Goal: Transaction & Acquisition: Book appointment/travel/reservation

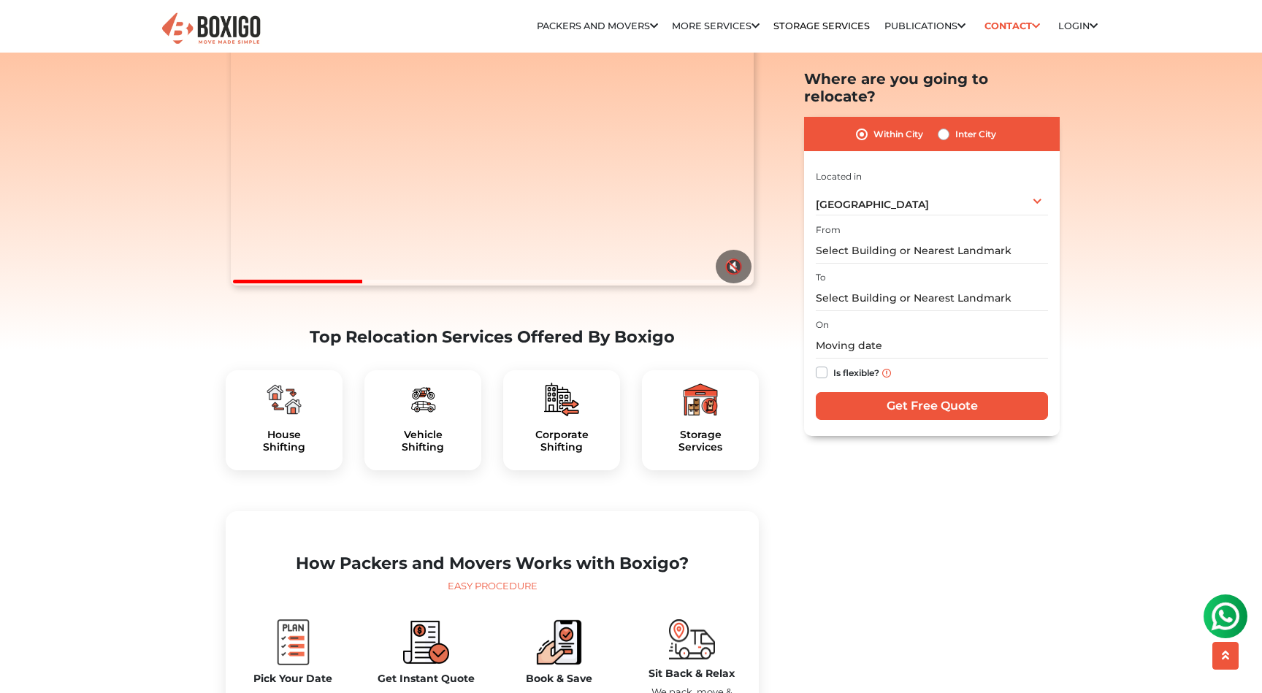
scroll to position [201, 0]
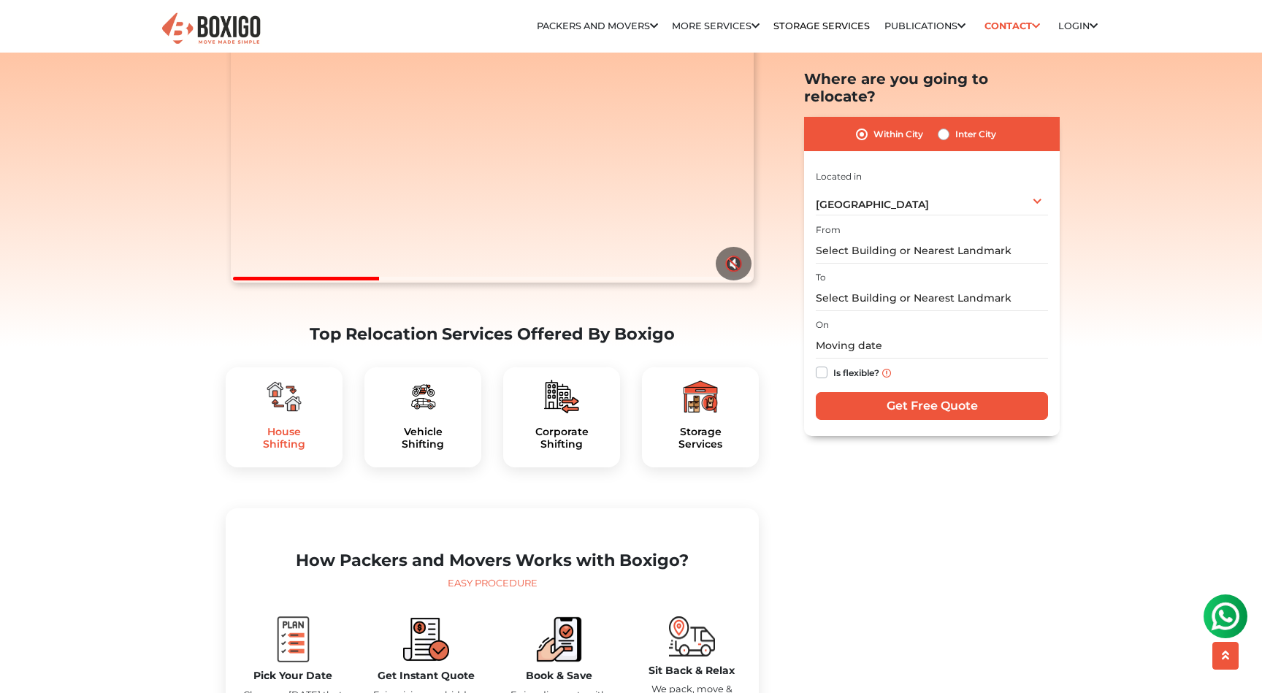
click at [294, 450] on h5 "House Shifting" at bounding box center [283, 438] width 93 height 25
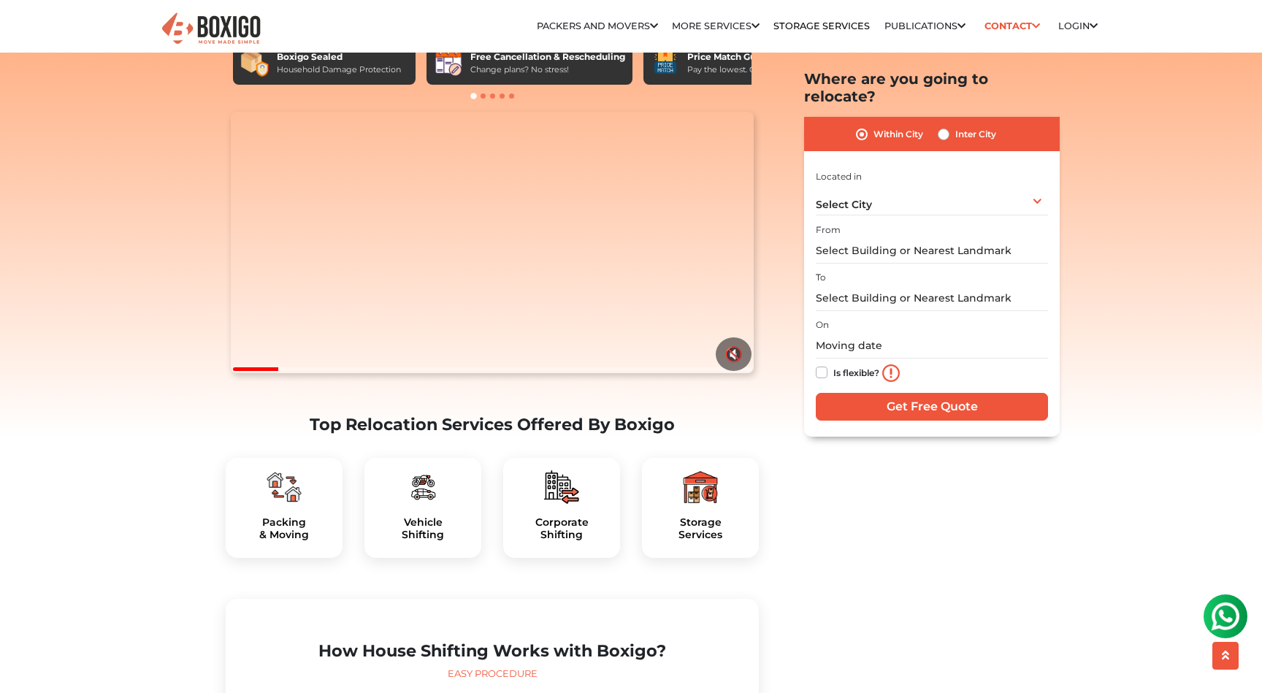
scroll to position [111, 0]
click at [290, 540] on h5 "Packing & Moving" at bounding box center [283, 527] width 93 height 25
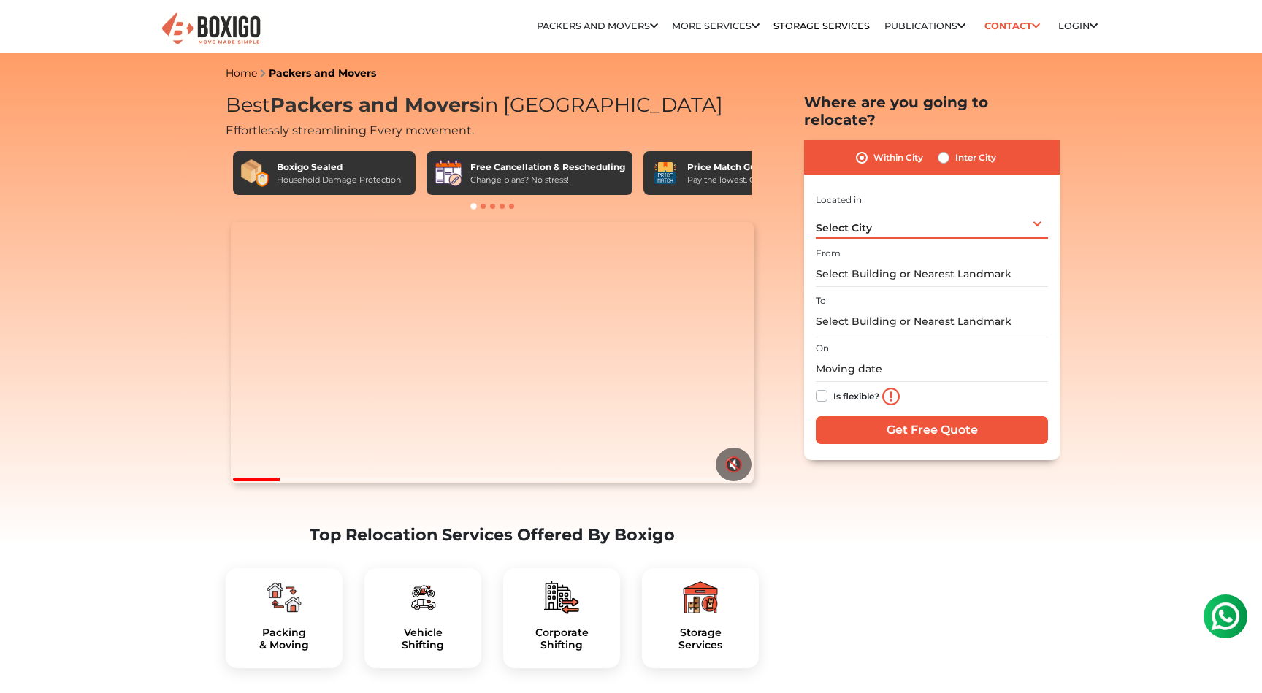
click at [959, 220] on div "Select City Select City Bangalore Bengaluru Bhopal Bhubaneswar Chennai Coimbato…" at bounding box center [931, 223] width 232 height 31
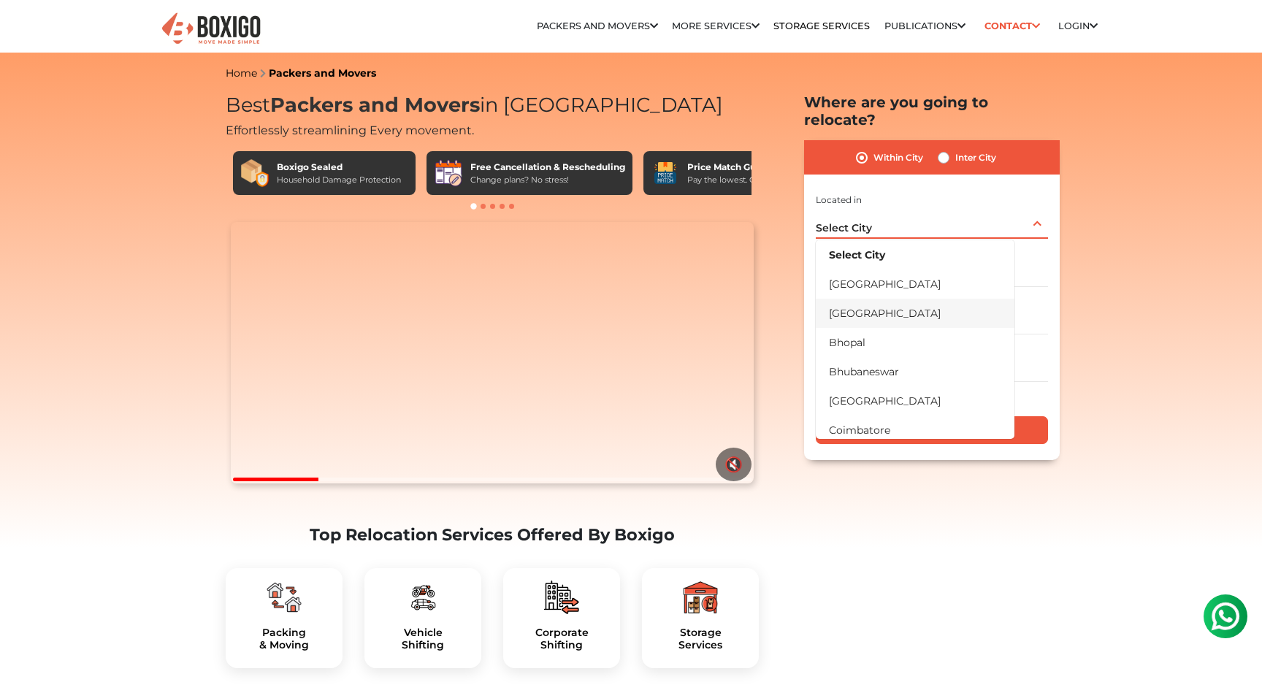
click at [918, 299] on li "[GEOGRAPHIC_DATA]" at bounding box center [914, 313] width 199 height 29
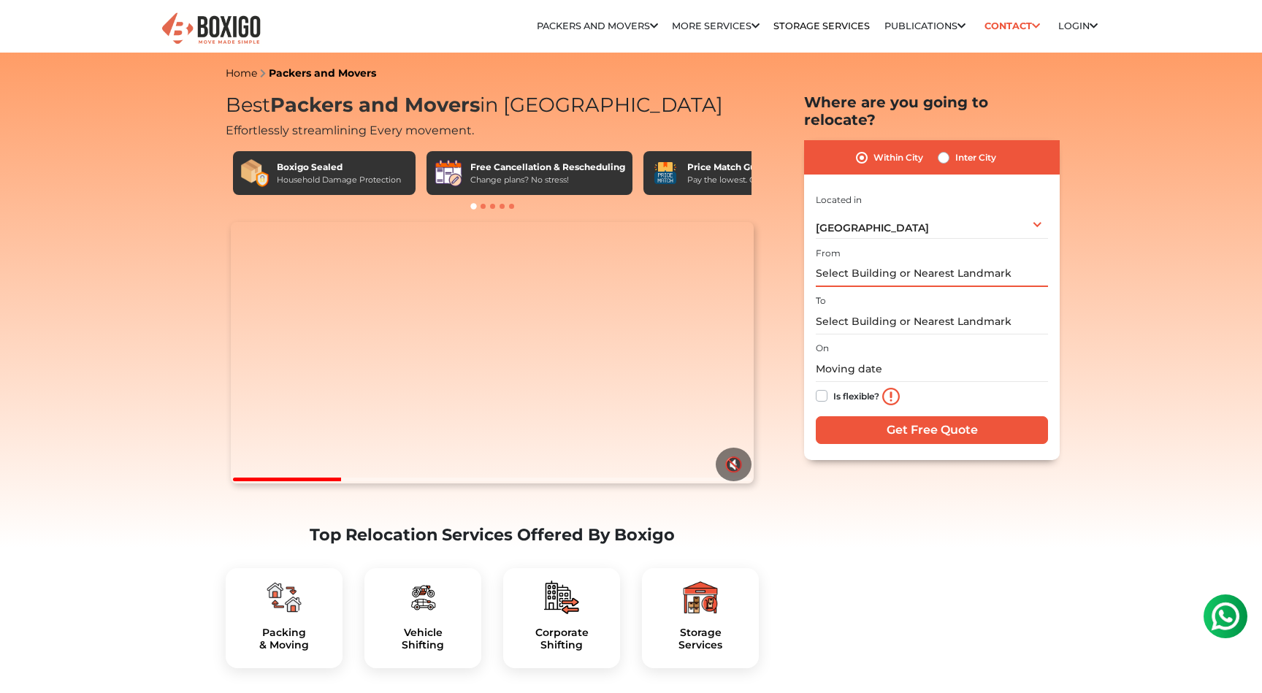
click at [936, 261] on input "text" at bounding box center [931, 274] width 232 height 26
click at [897, 261] on input "text" at bounding box center [931, 274] width 232 height 26
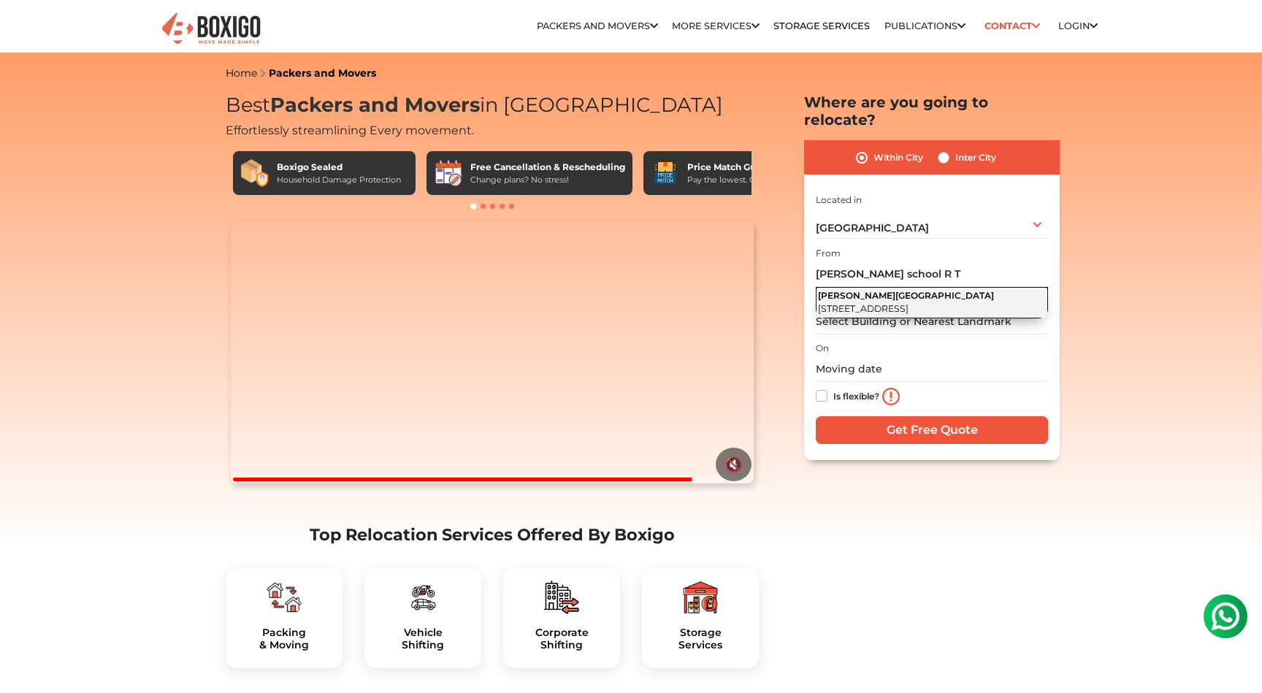
click at [908, 303] on span "2nd Cross Road, Chowdiah Block, Mannarayanapalya, Chamundi Nagar, RT Nagar, Ben…" at bounding box center [863, 308] width 91 height 11
type input "Siddhartha Public School, 2nd Cross Road, Chowdiah Block, Mannarayanapalya, Cha…"
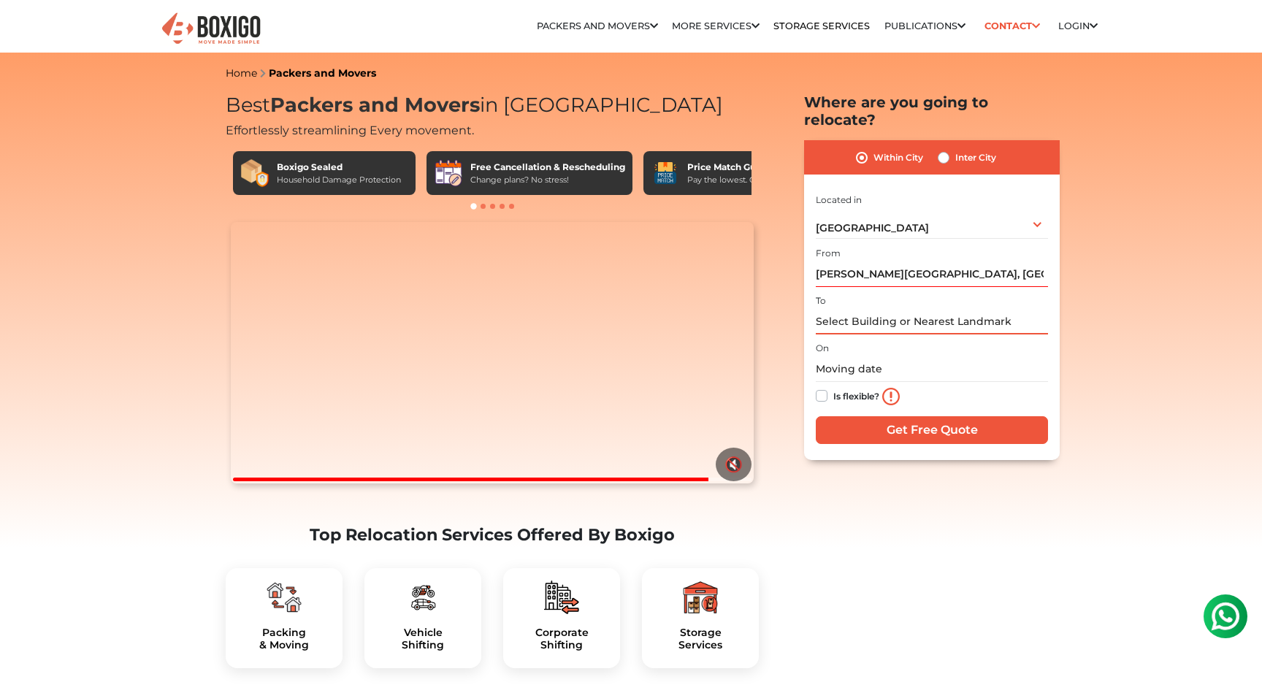
click at [925, 309] on input "text" at bounding box center [931, 322] width 232 height 26
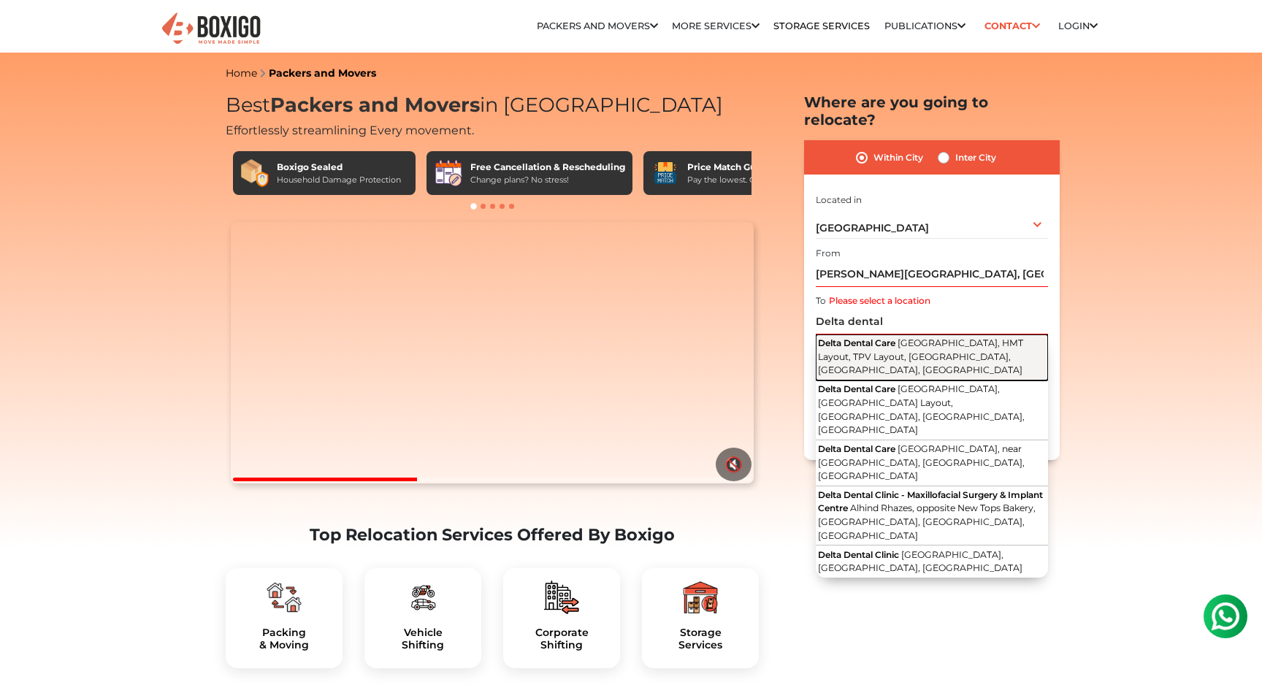
click at [972, 337] on span "CBI Main Road, HMT Layout, TPV Layout, RT Nagar, Bengaluru, Karnataka" at bounding box center [920, 356] width 205 height 38
type input "Delta Dental Care, CBI Main Road, HMT Layout, TPV Layout, RT Nagar, Bengaluru, …"
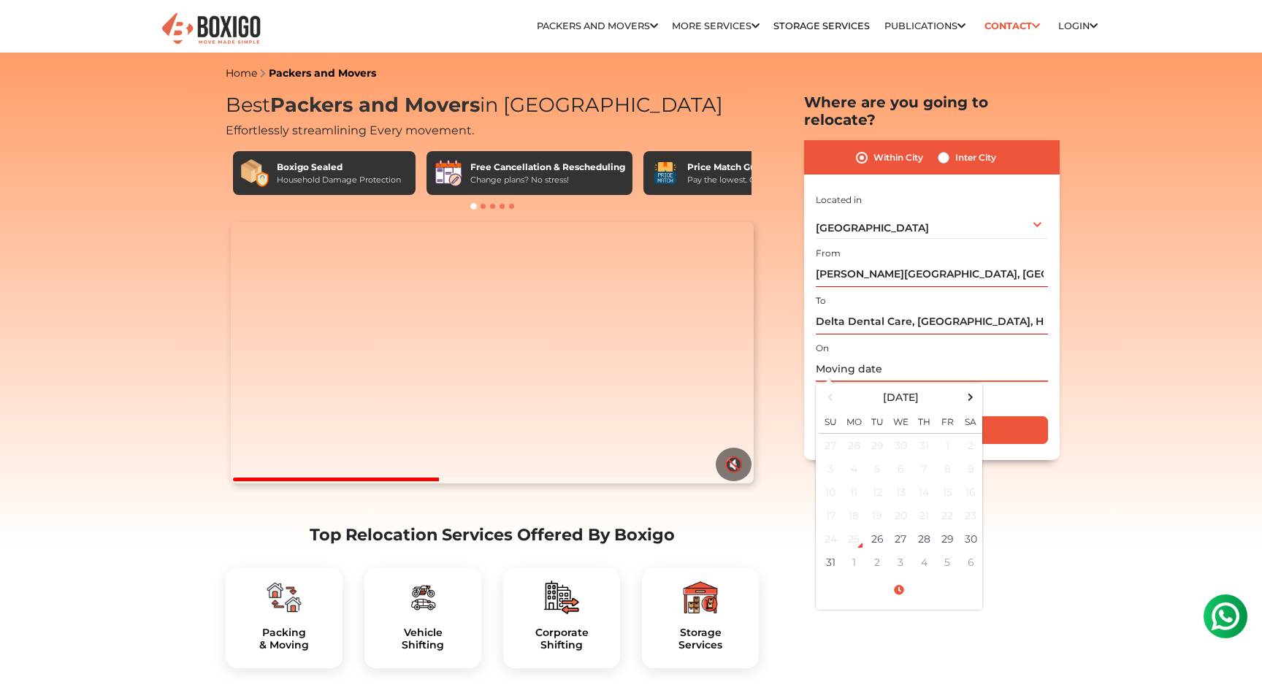
click at [897, 356] on input "text" at bounding box center [931, 369] width 232 height 26
click at [969, 387] on span at bounding box center [971, 397] width 20 height 20
click at [972, 504] on td "27" at bounding box center [970, 515] width 23 height 23
type input "09/27/2025 12:00 AM"
click at [1028, 382] on div "Is flexible?" at bounding box center [931, 396] width 232 height 29
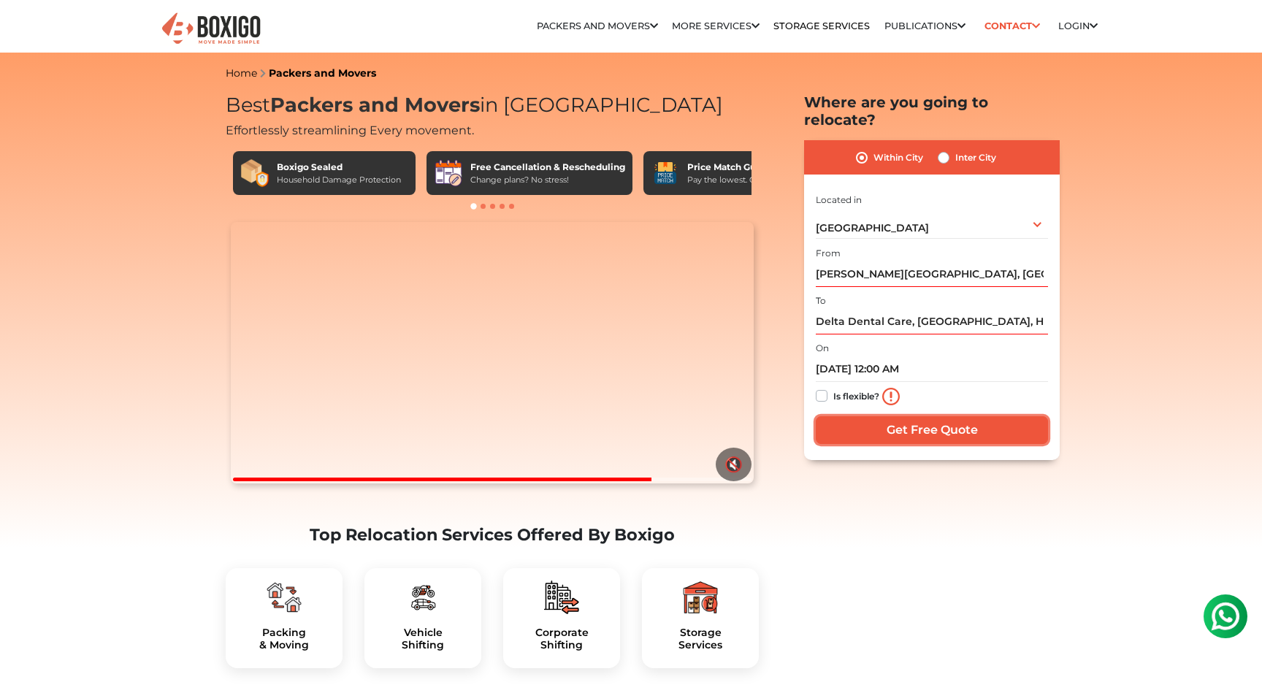
click at [894, 416] on input "Get Free Quote" at bounding box center [931, 430] width 232 height 28
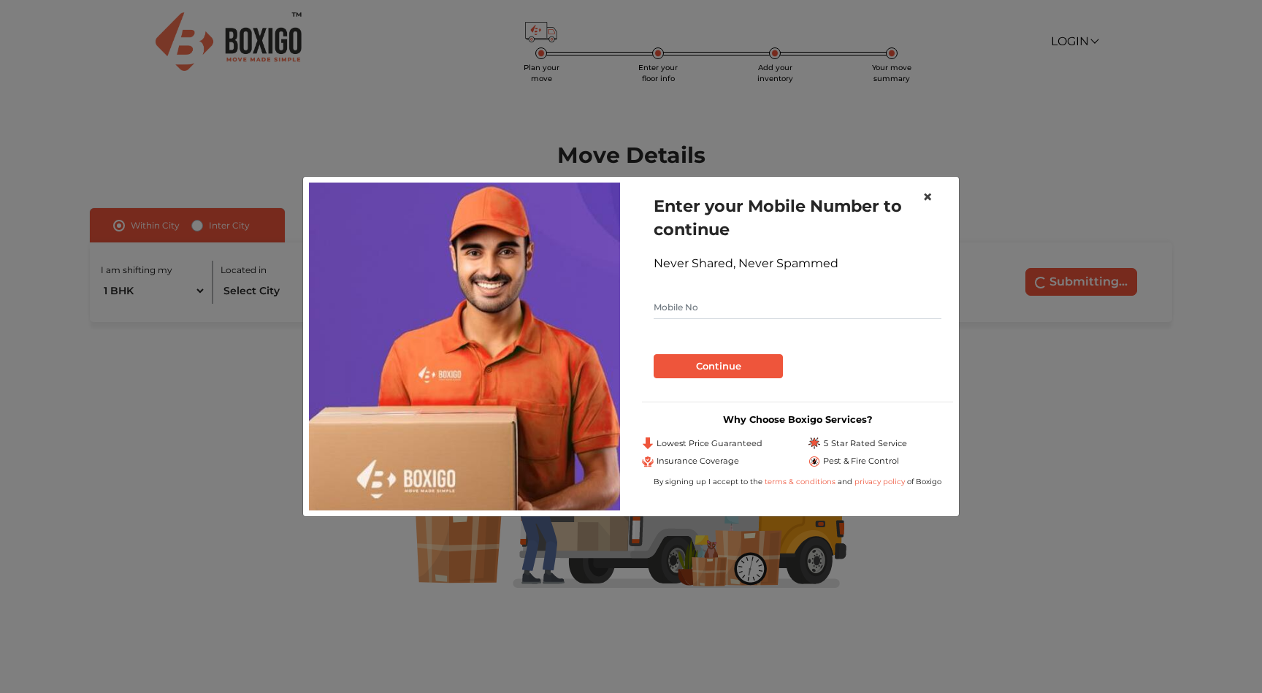
click at [938, 196] on button "×" at bounding box center [927, 197] width 34 height 41
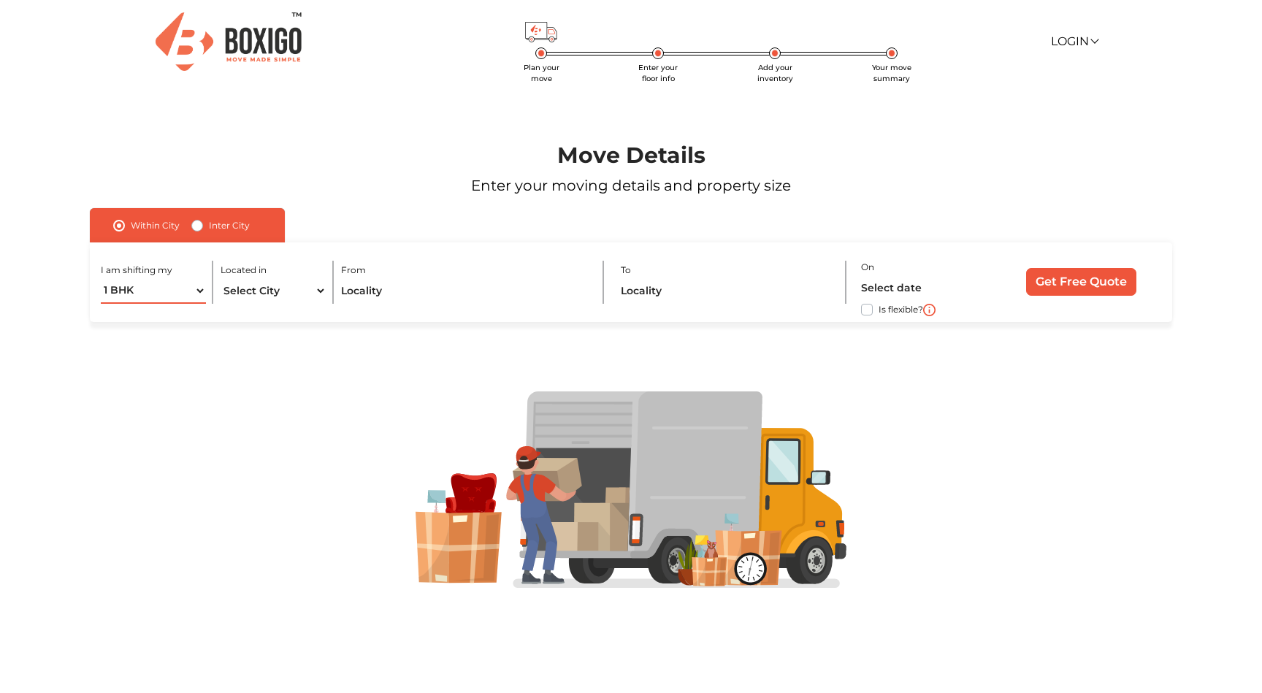
select select "2 BHK"
click option "2 BHK" at bounding box center [0, 0] width 0 height 0
click at [220, 278] on select "Select City Bangalore Bengaluru Bhopal Bhubaneswar Chennai Coimbatore Cuttack D…" at bounding box center [272, 291] width 105 height 26
select select "[GEOGRAPHIC_DATA]"
click option "[GEOGRAPHIC_DATA]" at bounding box center [0, 0] width 0 height 0
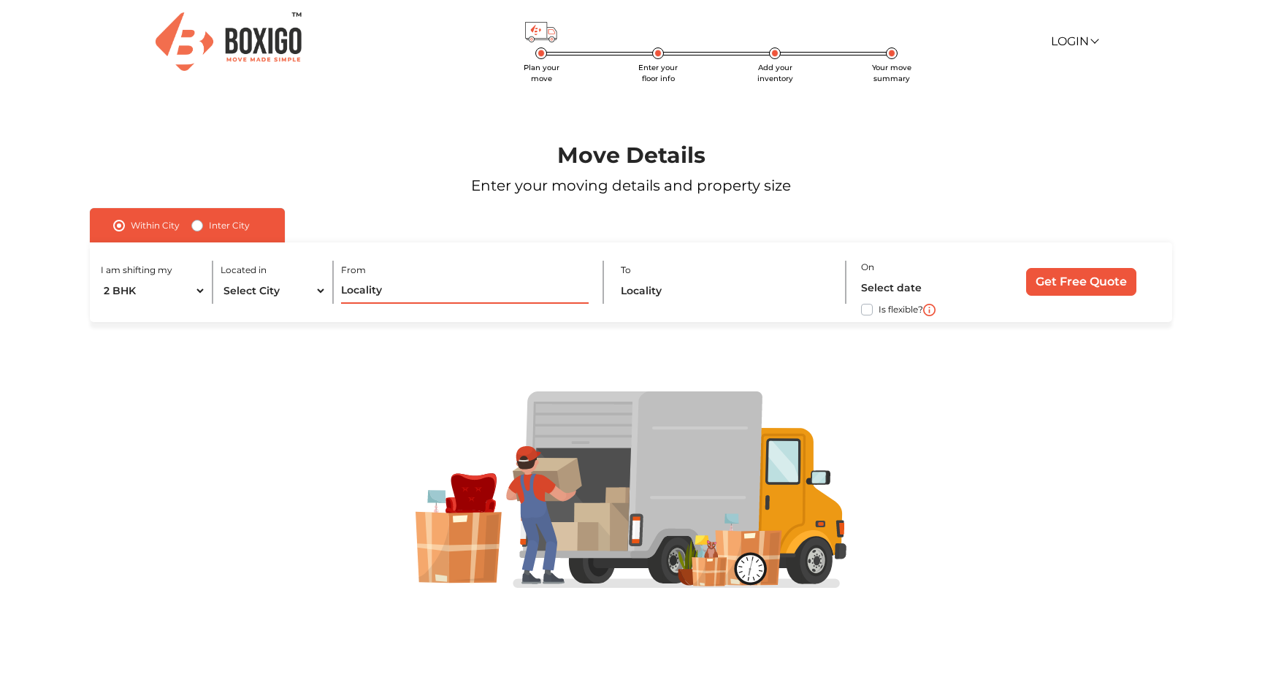
click at [457, 295] on input "text" at bounding box center [464, 291] width 247 height 26
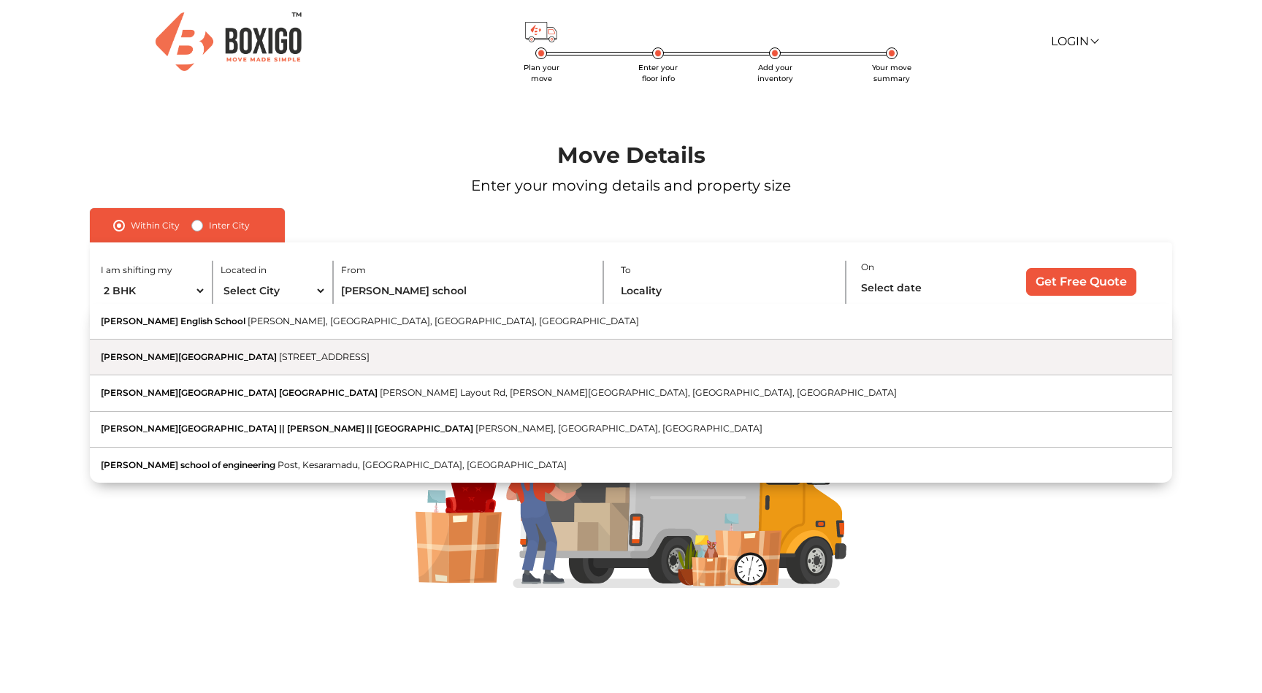
click at [348, 358] on span "2nd Cross Road, Chowdiah Block, Mannarayanapalya, Chamundi Nagar, RT Nagar, Ben…" at bounding box center [324, 356] width 91 height 11
type input "Siddhartha Public School, 2nd Cross Road, Chowdiah Block, Mannarayanapalya, Cha…"
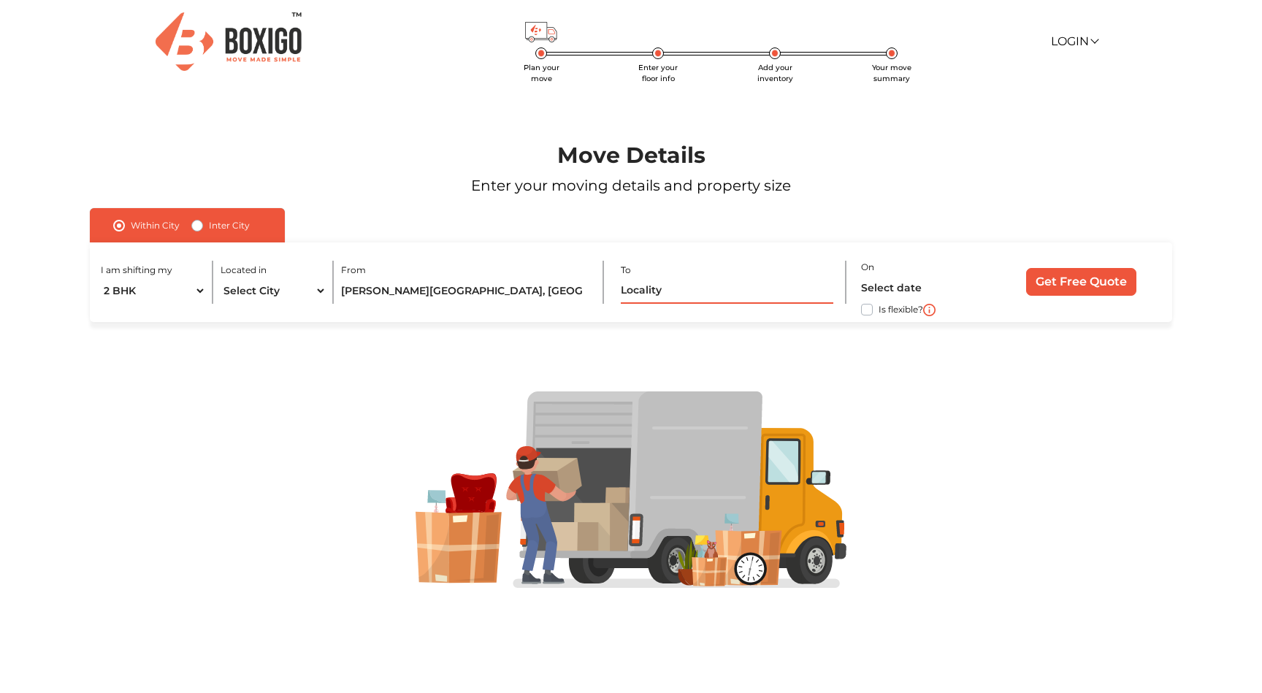
click at [704, 298] on input "text" at bounding box center [727, 291] width 212 height 26
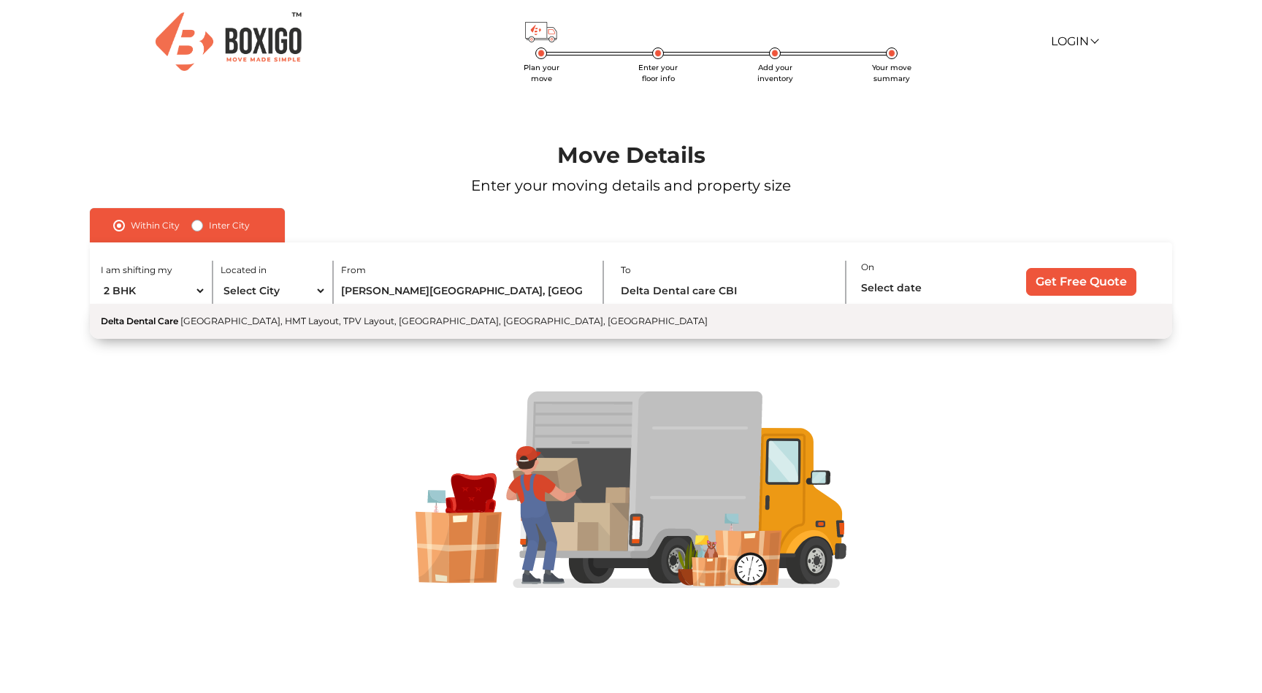
click at [602, 322] on button "Delta Dental Care CBI Main Road, HMT Layout, TPV Layout, RT Nagar, Bengaluru, K…" at bounding box center [631, 321] width 1082 height 35
type input "Delta Dental Care, CBI Main Road, HMT Layout, TPV Layout, RT Nagar, Bengaluru, …"
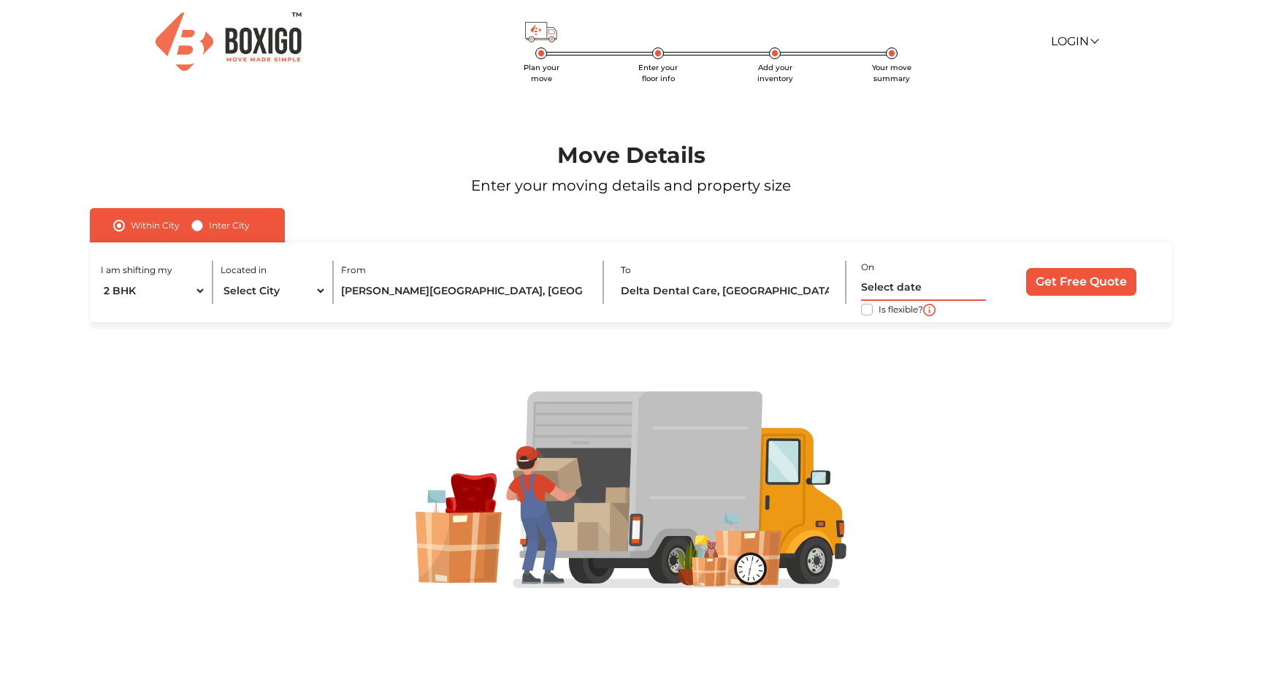
click at [890, 282] on input "text" at bounding box center [923, 288] width 125 height 26
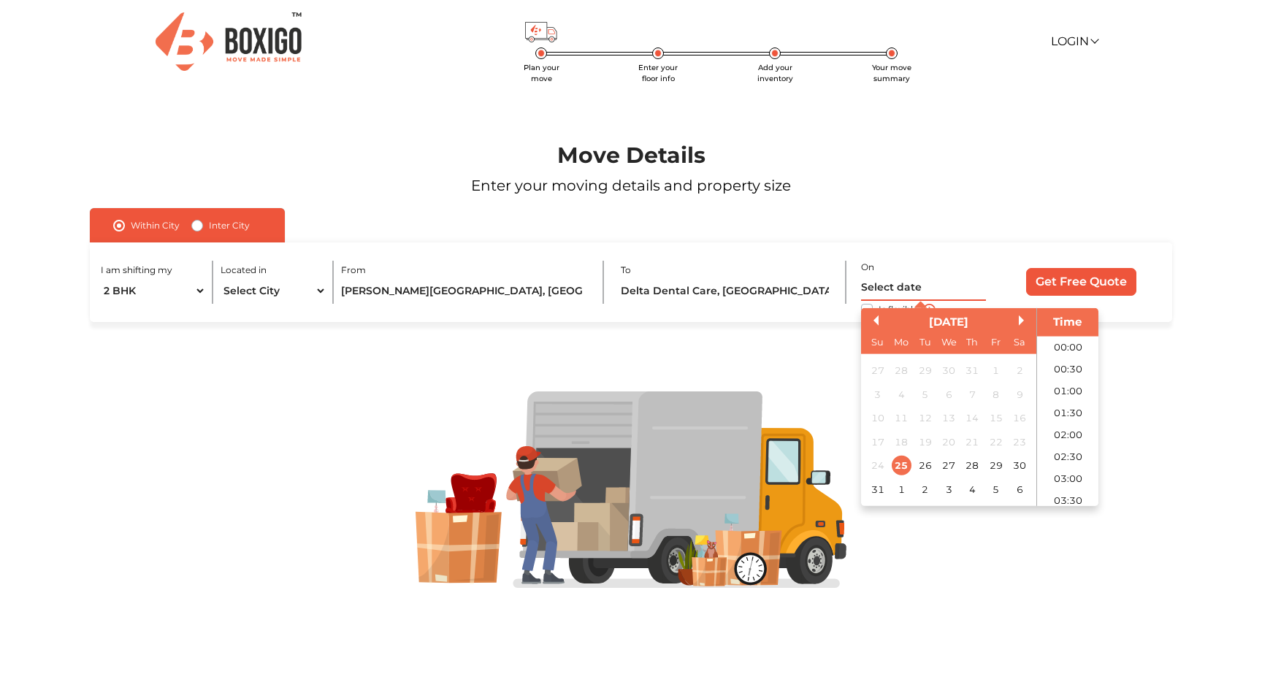
scroll to position [882, 0]
click at [1025, 319] on button "Next Month" at bounding box center [1023, 320] width 10 height 10
click at [1021, 438] on div "27" at bounding box center [1020, 442] width 20 height 20
click at [1078, 386] on li "12:00" at bounding box center [1068, 386] width 62 height 22
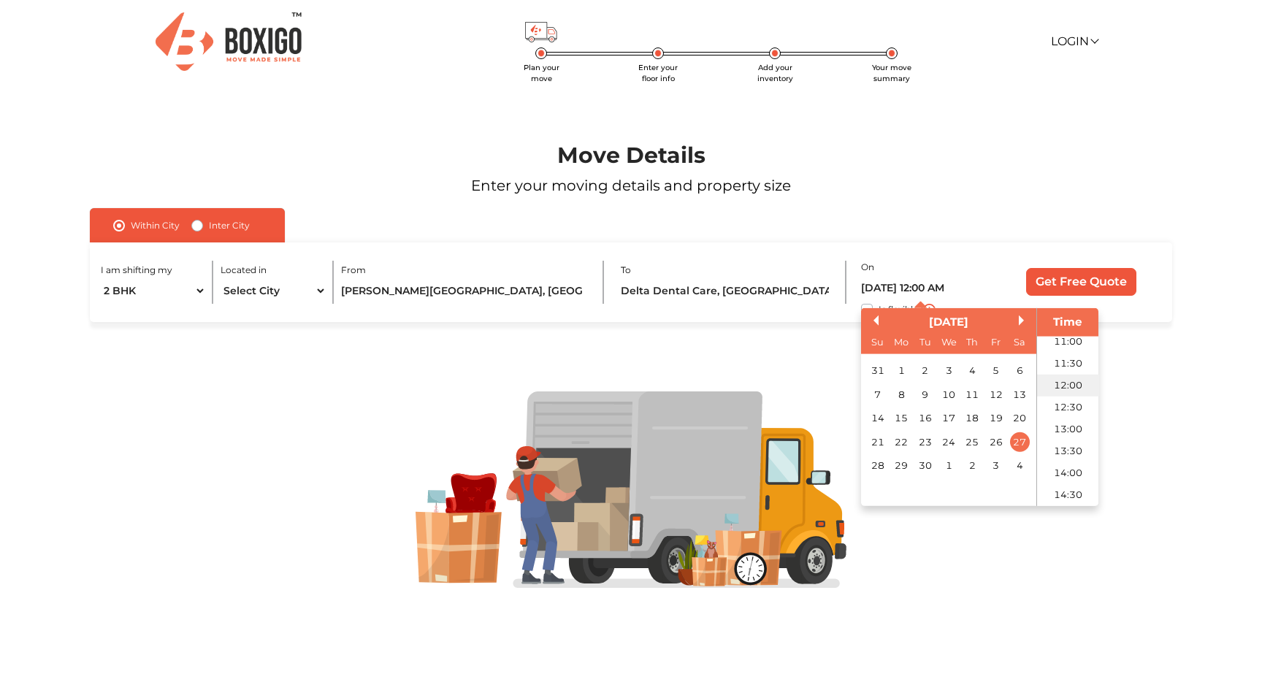
type input "27/09/2025 12:00 PM"
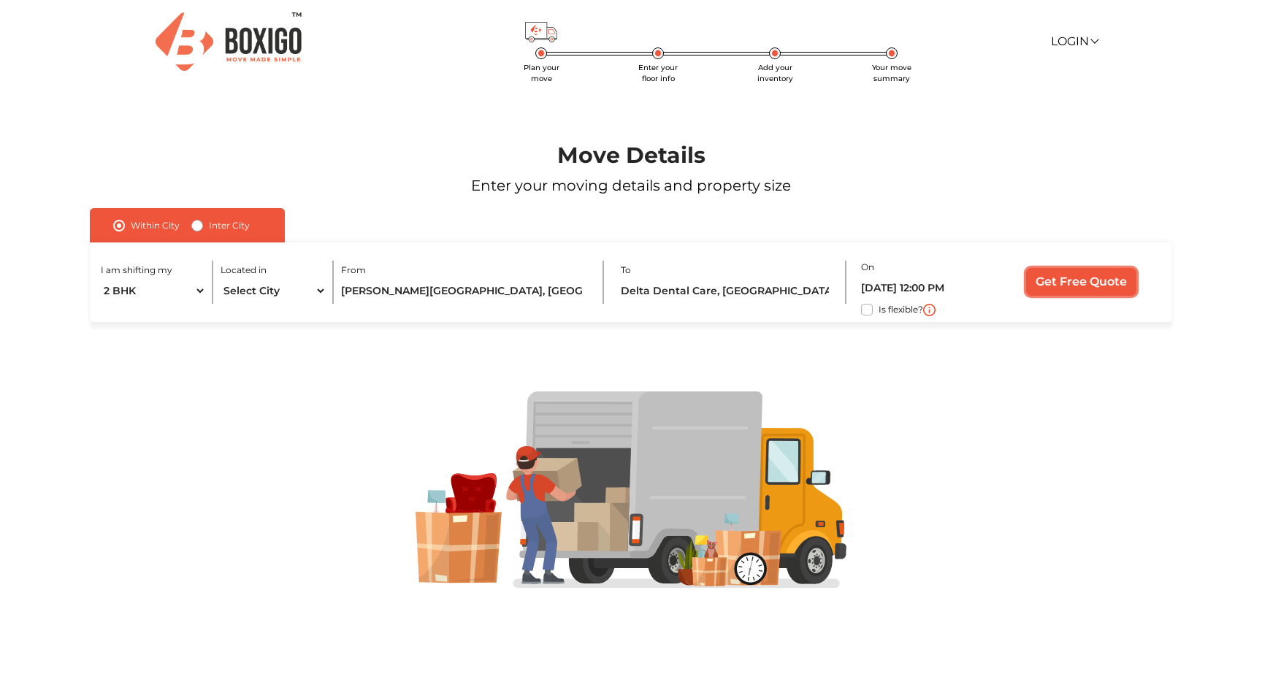
click at [1104, 291] on input "Get Free Quote" at bounding box center [1081, 282] width 110 height 28
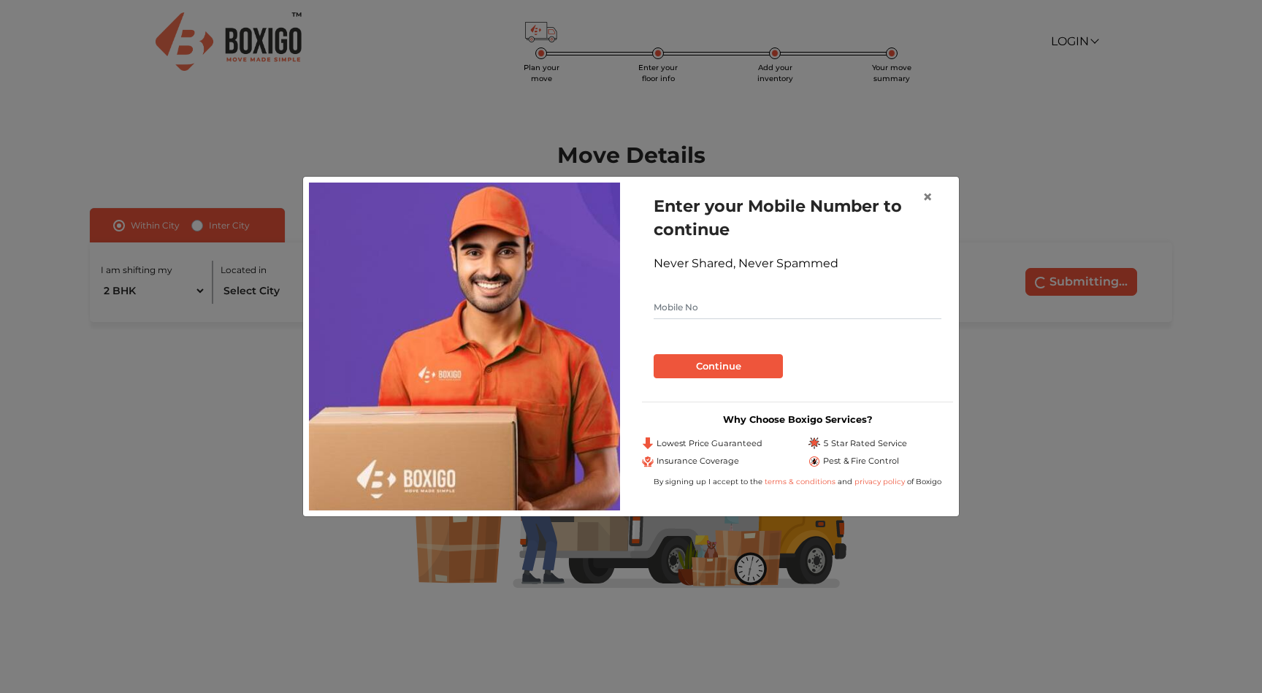
click at [770, 293] on form "Enter your Mobile Number to continue Never Shared, Never Spammed Continue" at bounding box center [797, 286] width 288 height 184
click at [761, 306] on input "text" at bounding box center [797, 307] width 288 height 23
type input "9481326071"
click at [724, 369] on button "Continue" at bounding box center [717, 366] width 129 height 25
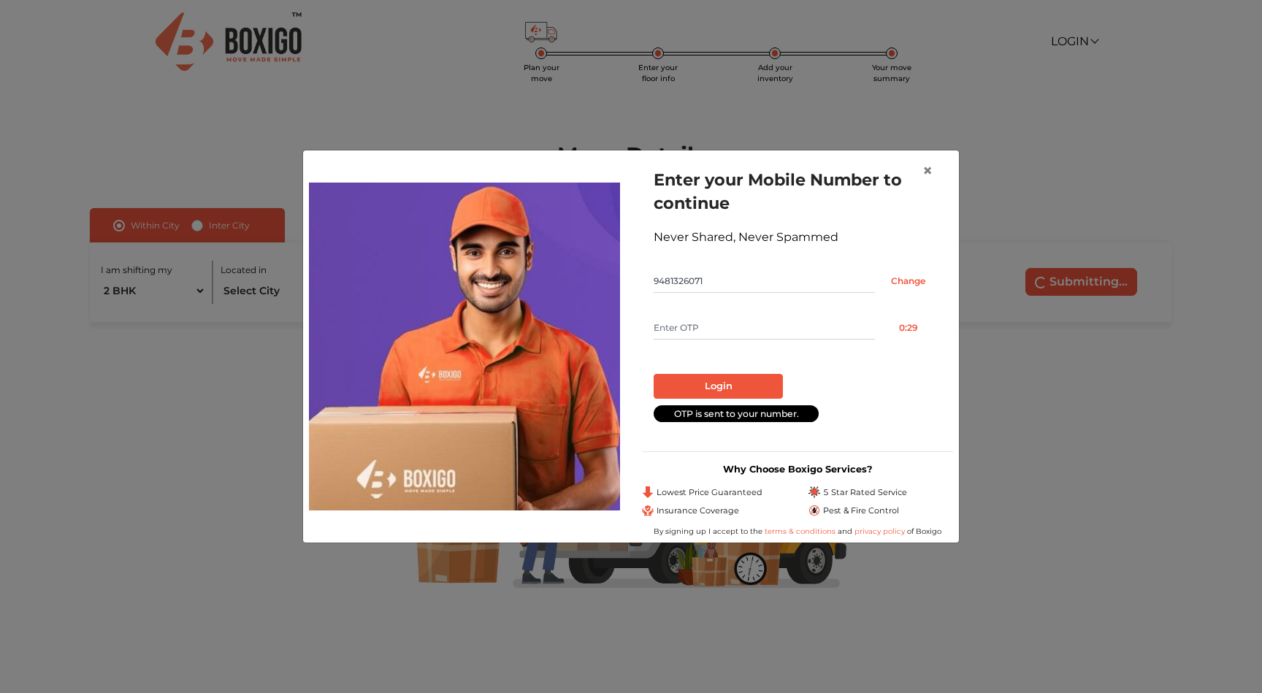
click at [746, 332] on input "text" at bounding box center [763, 327] width 221 height 23
type input "3403"
click at [725, 391] on button "Login" at bounding box center [717, 386] width 129 height 25
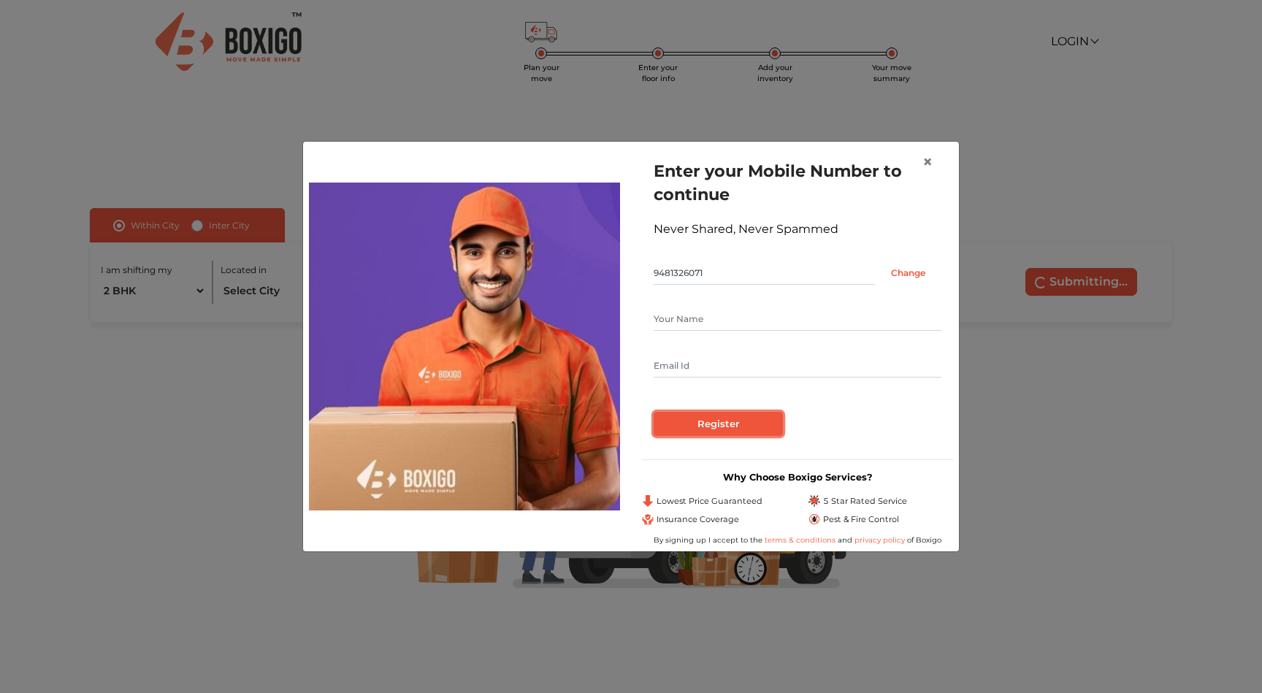
click at [740, 426] on input "Register" at bounding box center [717, 424] width 129 height 25
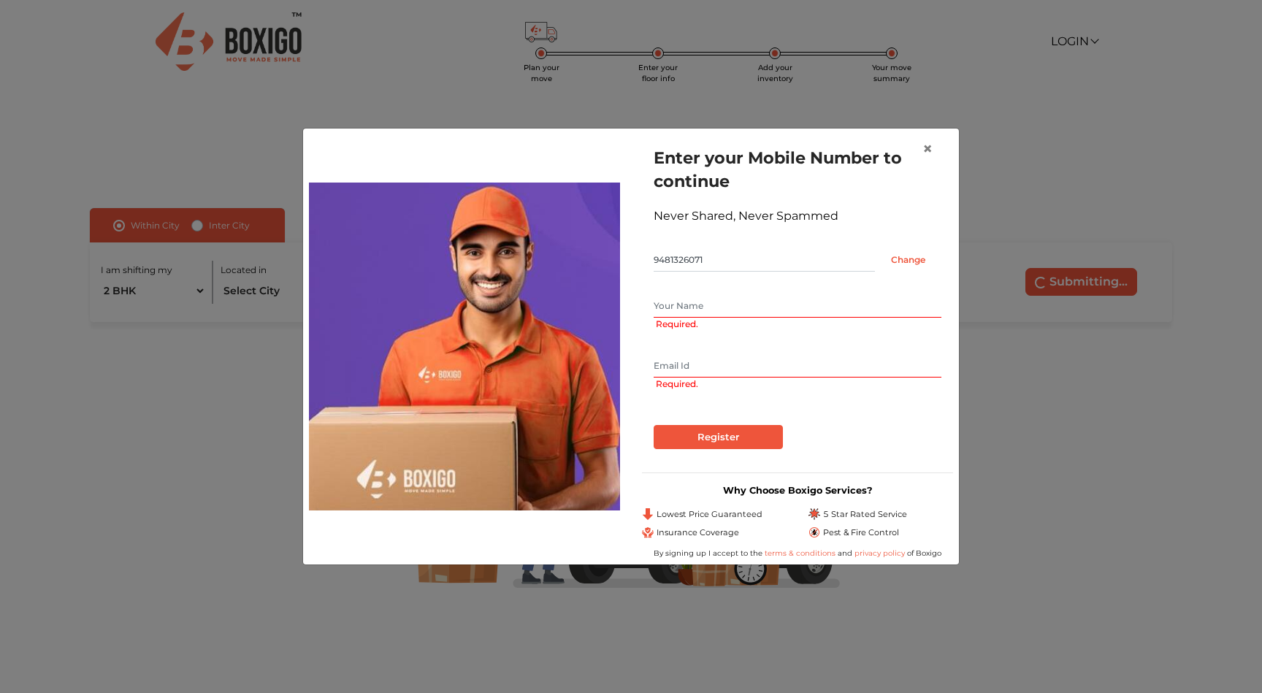
click at [704, 304] on input "text" at bounding box center [797, 305] width 288 height 23
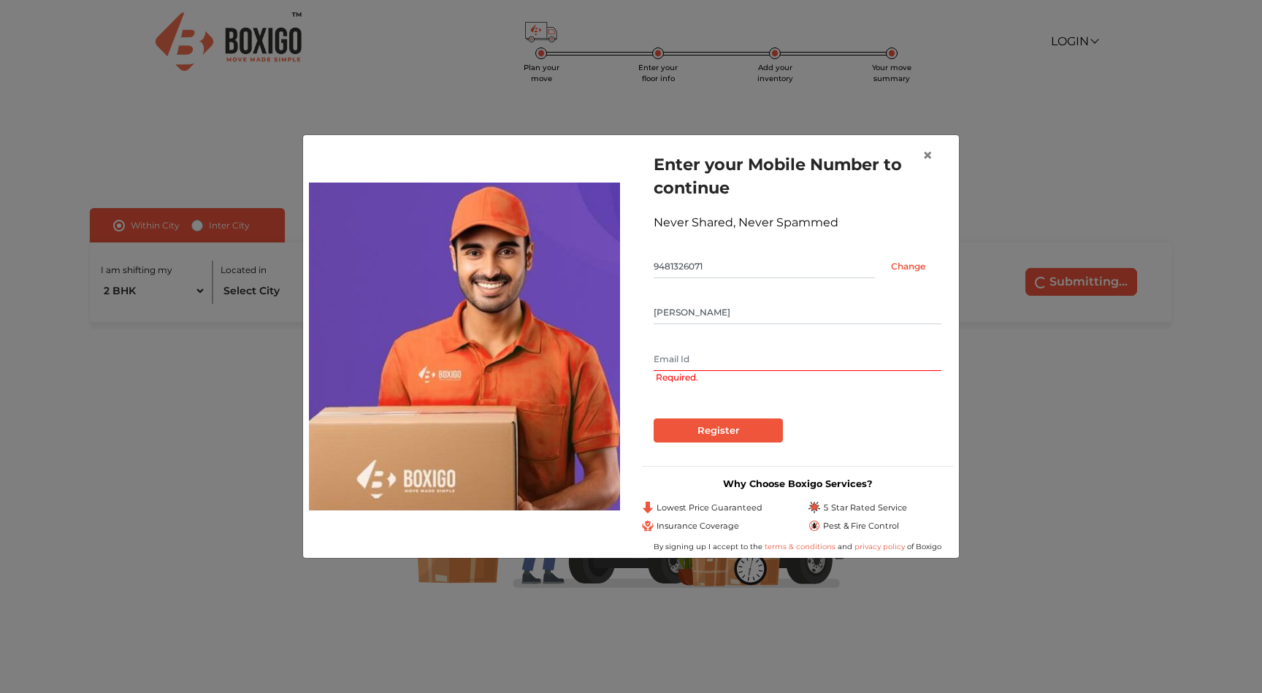
type input "vasanth"
click at [688, 359] on input "text" at bounding box center [797, 359] width 288 height 23
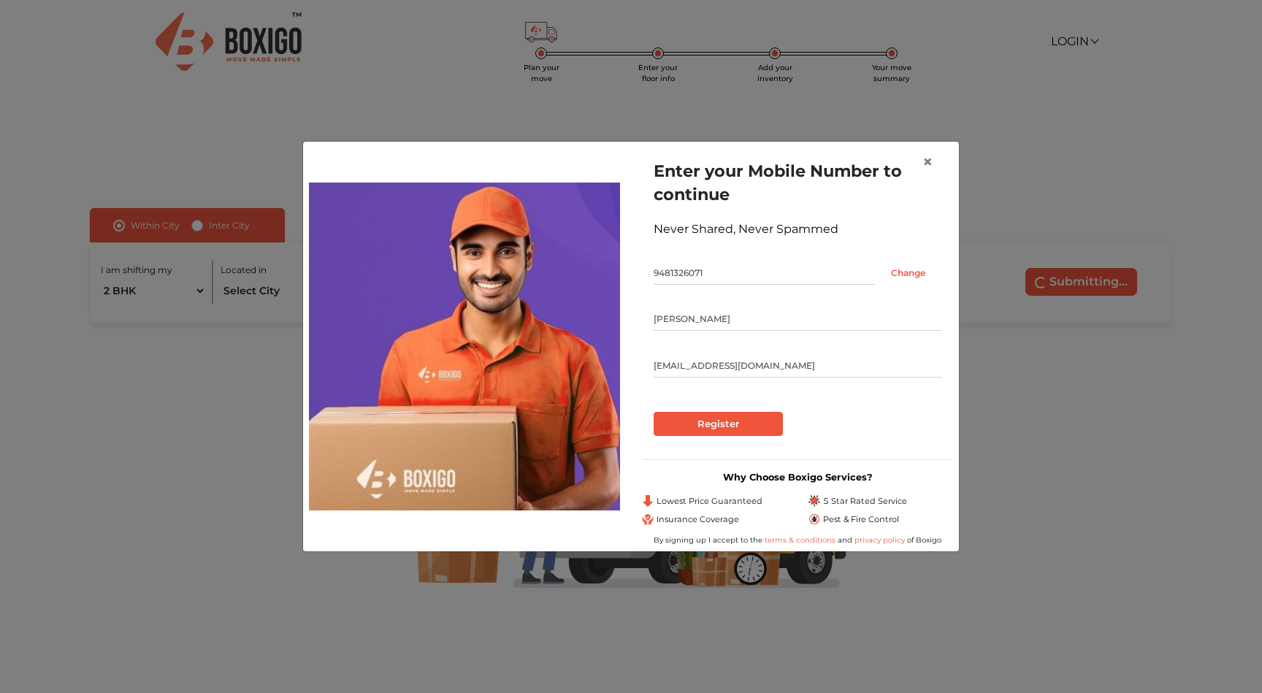
type input "vasuvraj21@gmail.com"
click at [697, 428] on input "Register" at bounding box center [717, 424] width 129 height 25
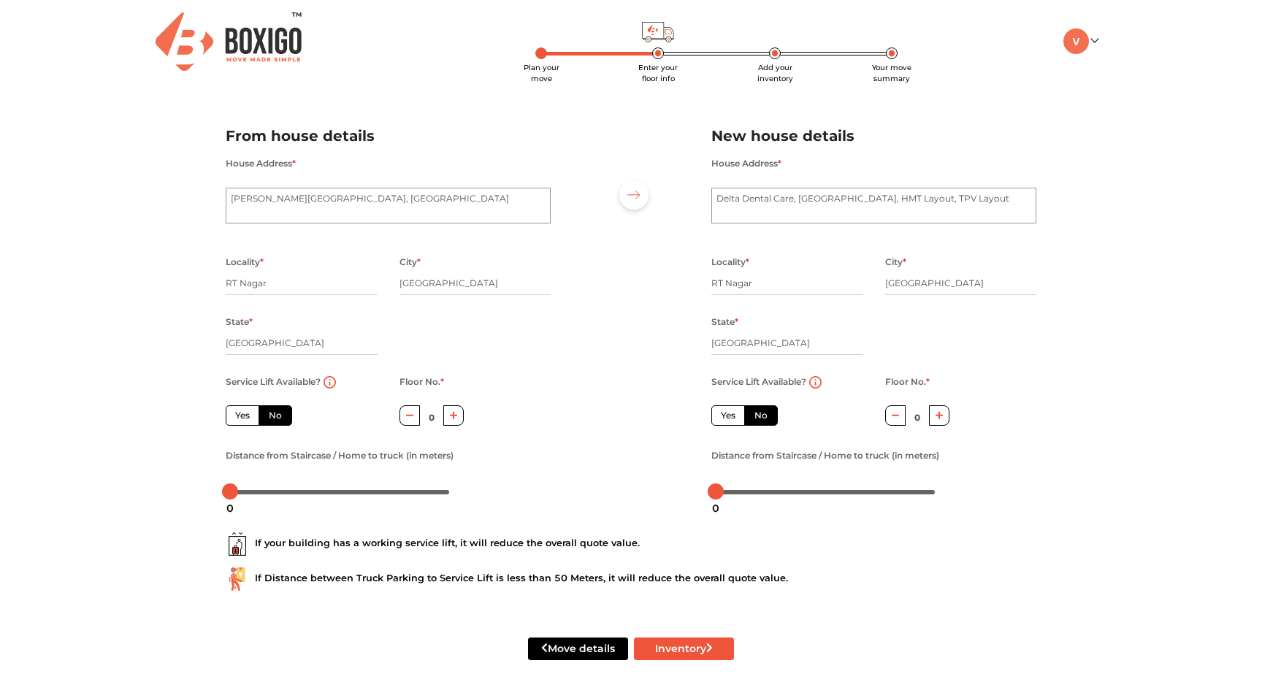
click at [942, 420] on icon "button" at bounding box center [939, 415] width 8 height 9
type input "1"
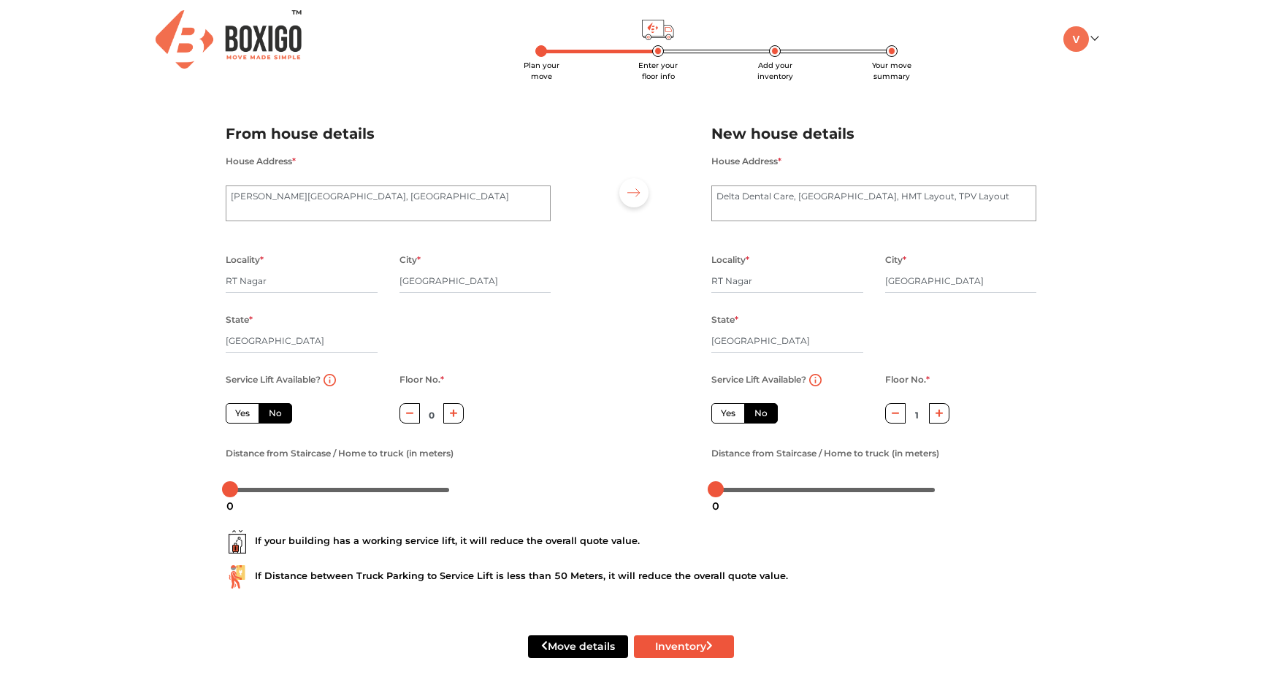
click at [455, 416] on icon "button" at bounding box center [454, 413] width 8 height 9
type input "2"
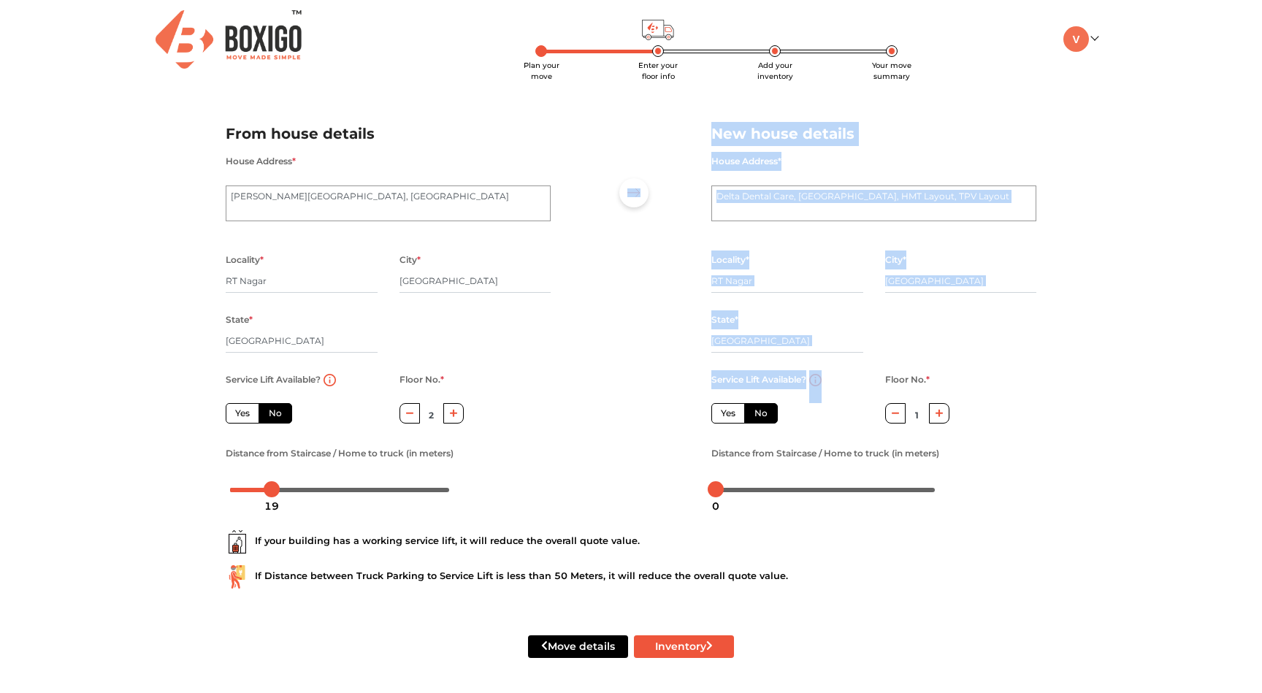
drag, startPoint x: 234, startPoint y: 493, endPoint x: 275, endPoint y: 491, distance: 41.6
click at [275, 491] on body "Plan your move Enter your floor info Add your inventory Your move summary My Mo…" at bounding box center [631, 344] width 1262 height 693
drag, startPoint x: 277, startPoint y: 492, endPoint x: 235, endPoint y: 492, distance: 42.3
click at [235, 492] on body "Plan your move Enter your floor info Add your inventory Your move summary My Mo…" at bounding box center [631, 344] width 1262 height 693
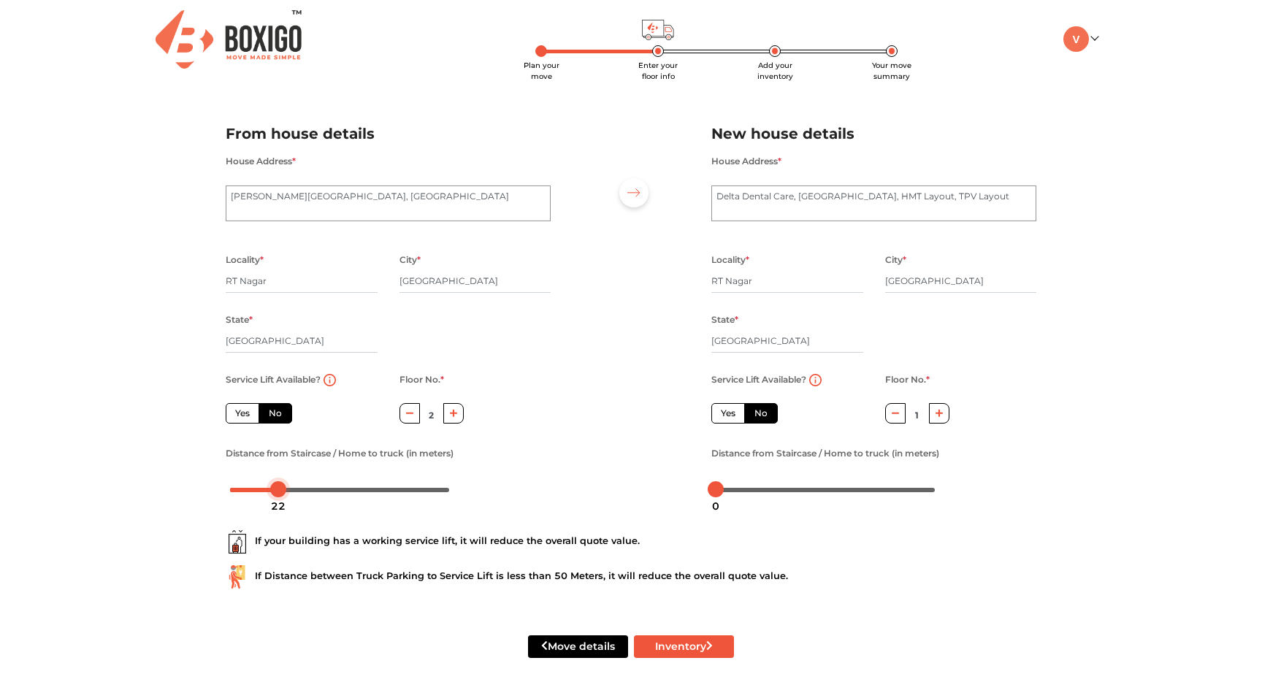
click at [248, 492] on body "Plan your move Enter your floor info Add your inventory Your move summary My Mo…" at bounding box center [631, 344] width 1262 height 693
click at [232, 491] on div at bounding box center [339, 489] width 219 height 9
drag, startPoint x: 715, startPoint y: 495, endPoint x: 748, endPoint y: 497, distance: 32.2
click at [748, 497] on div "14" at bounding box center [746, 506] width 26 height 25
drag, startPoint x: 753, startPoint y: 492, endPoint x: 738, endPoint y: 492, distance: 14.6
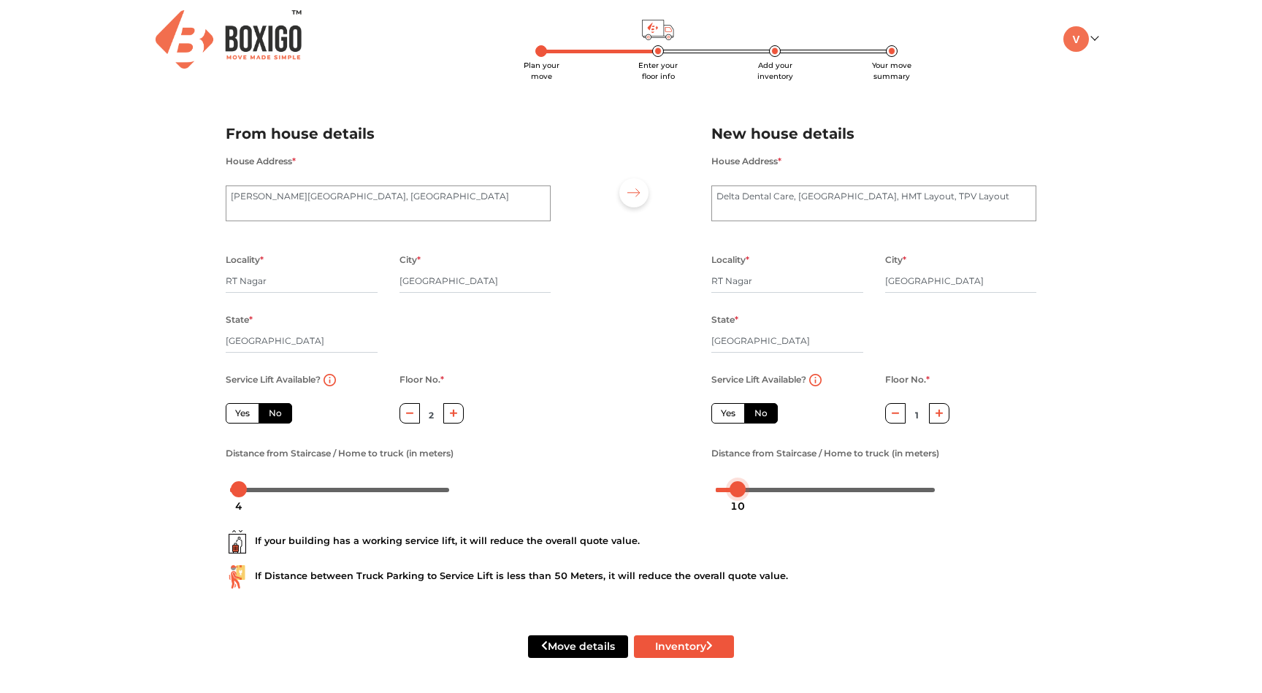
click at [738, 494] on div "10" at bounding box center [737, 506] width 26 height 25
drag, startPoint x: 240, startPoint y: 487, endPoint x: 253, endPoint y: 488, distance: 12.5
click at [253, 488] on div at bounding box center [252, 489] width 16 height 16
click at [702, 650] on button "Inventory" at bounding box center [684, 646] width 100 height 23
radio input "true"
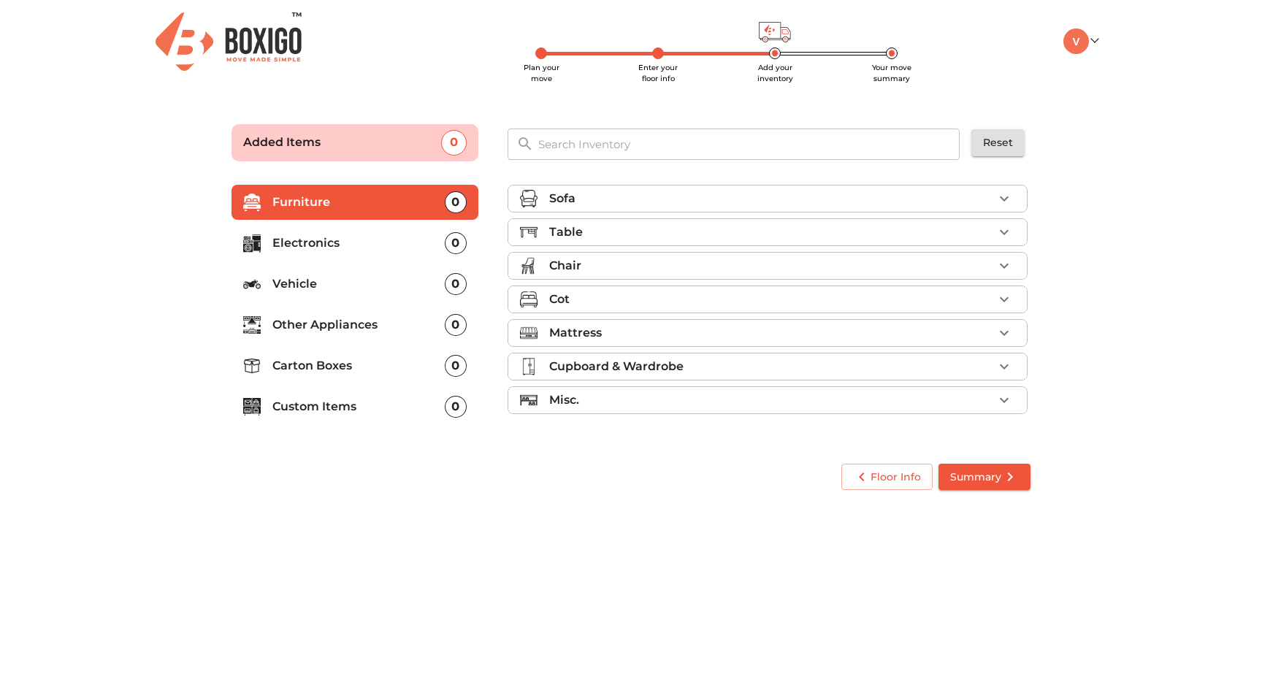
click at [615, 195] on div "Sofa" at bounding box center [771, 199] width 444 height 18
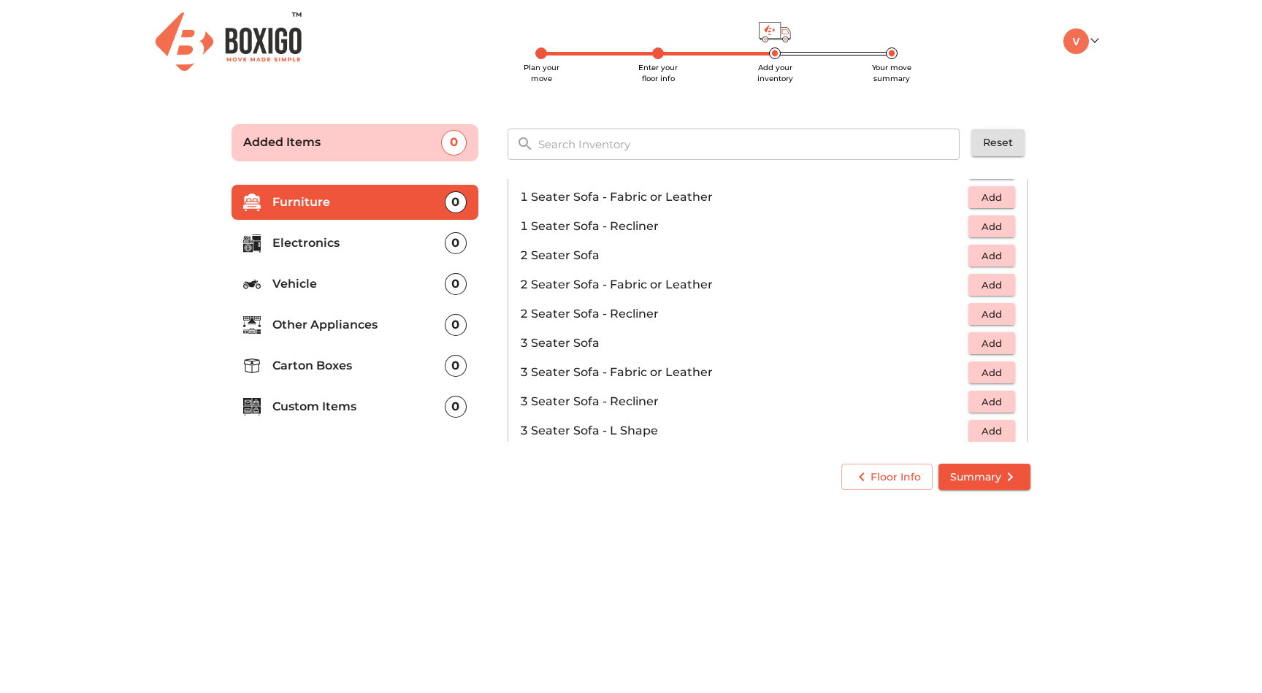
scroll to position [69, 0]
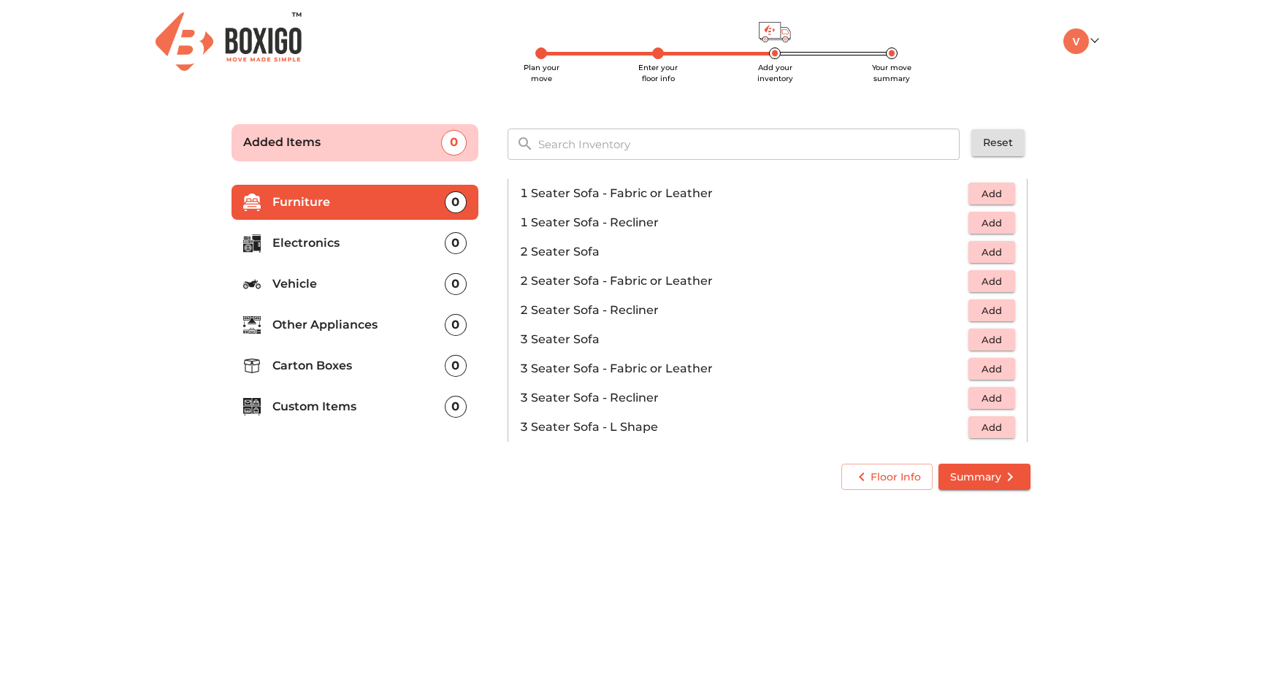
click at [994, 339] on span "Add" at bounding box center [991, 339] width 32 height 17
click at [338, 239] on p "Electronics" at bounding box center [358, 243] width 172 height 18
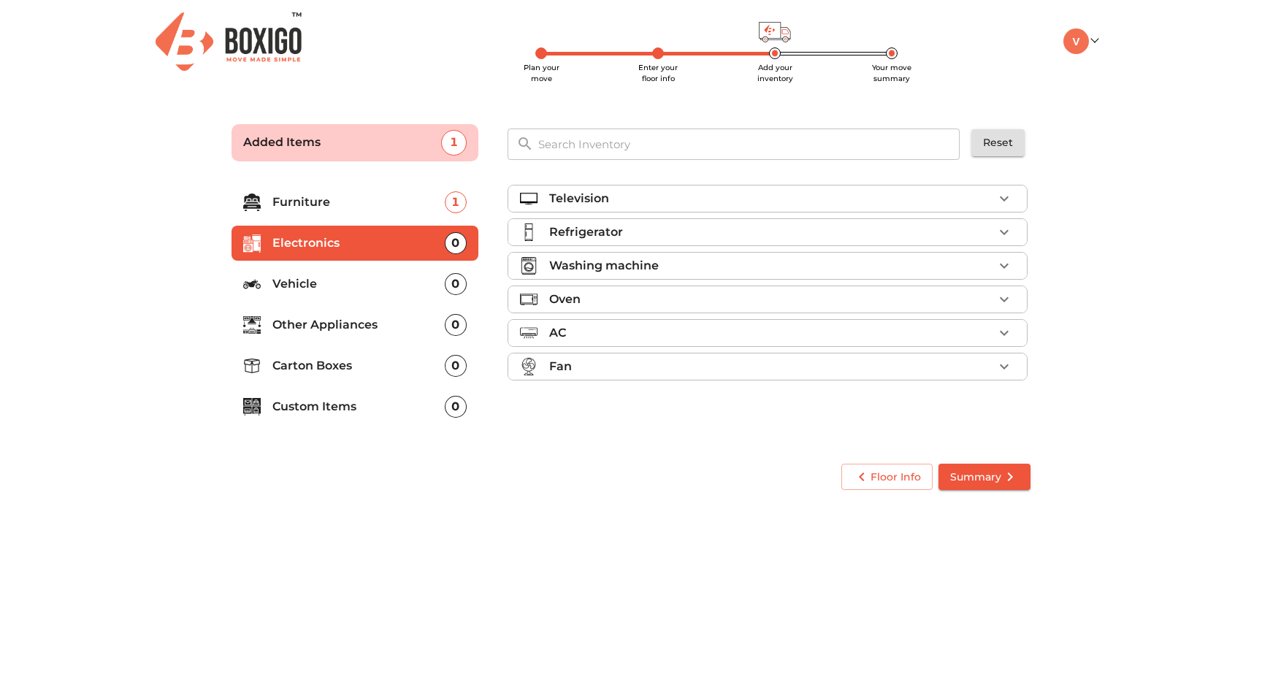
scroll to position [0, 0]
click at [613, 201] on div "Television" at bounding box center [771, 199] width 444 height 18
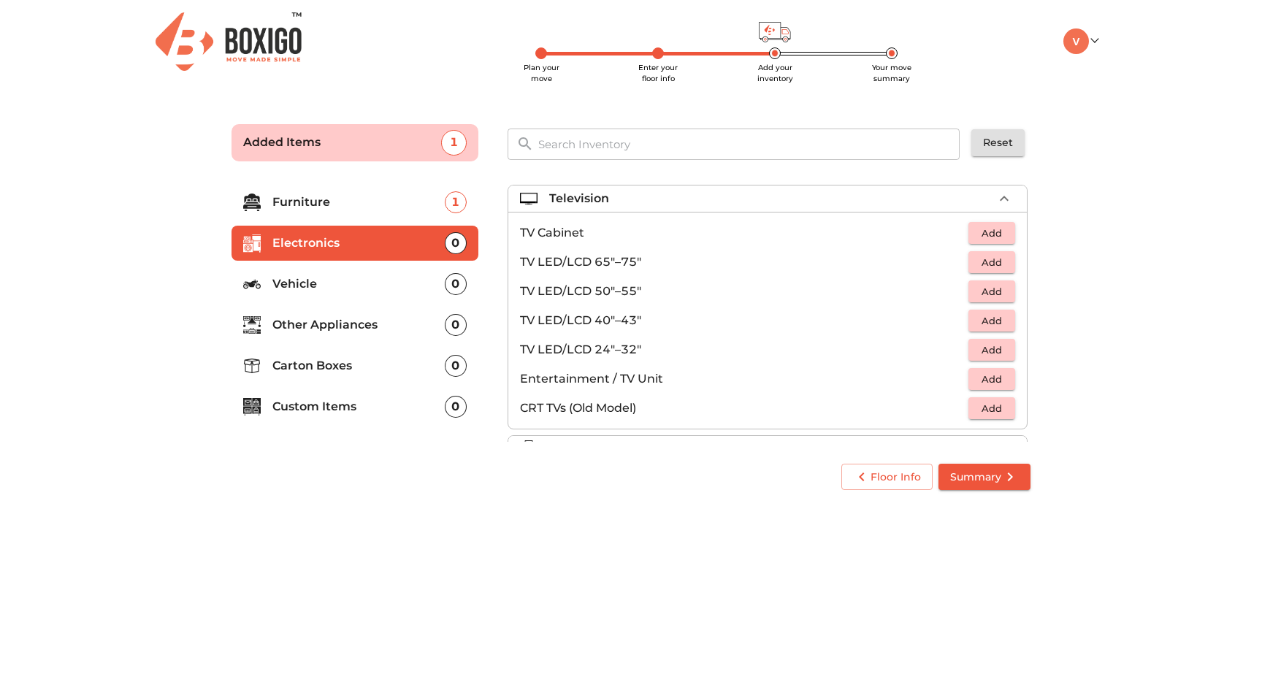
click at [991, 323] on span "Add" at bounding box center [991, 320] width 32 height 17
click at [1002, 193] on icon "button" at bounding box center [1004, 199] width 18 height 18
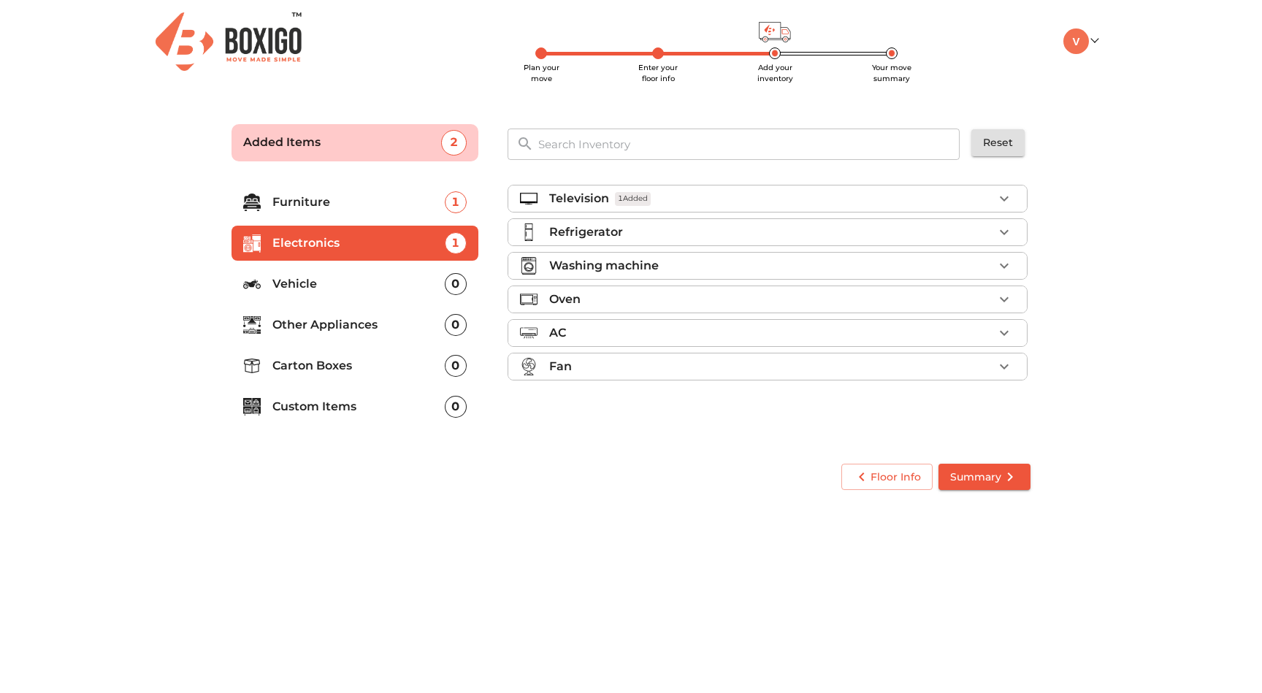
click at [731, 237] on div "Refrigerator" at bounding box center [771, 232] width 444 height 18
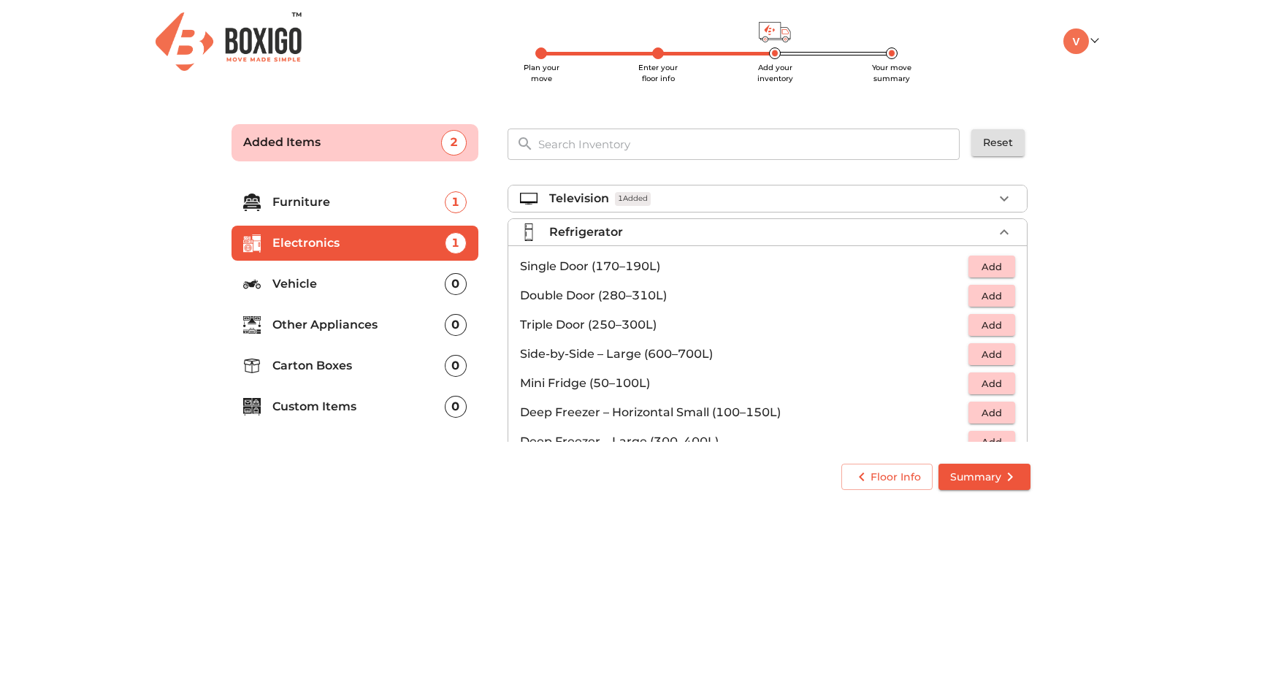
click at [999, 273] on span "Add" at bounding box center [991, 266] width 32 height 17
click at [1007, 234] on icon "button" at bounding box center [1003, 231] width 9 height 5
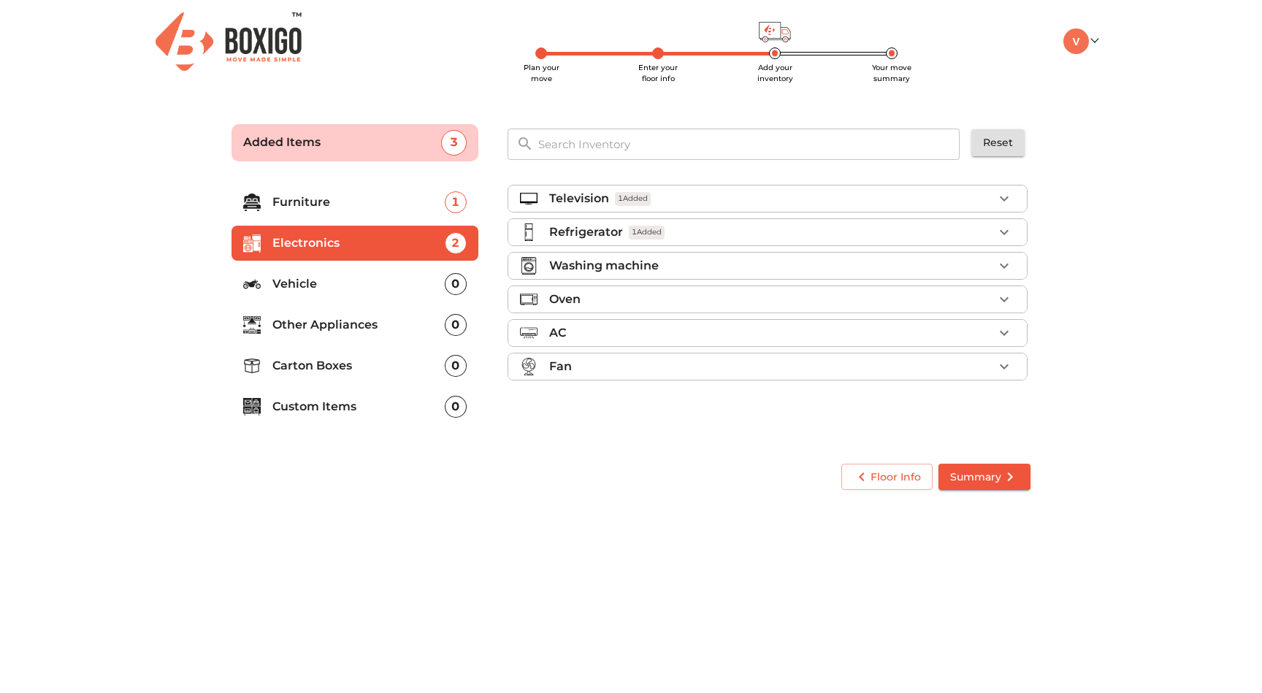
click at [1004, 265] on icon "button" at bounding box center [1004, 266] width 18 height 18
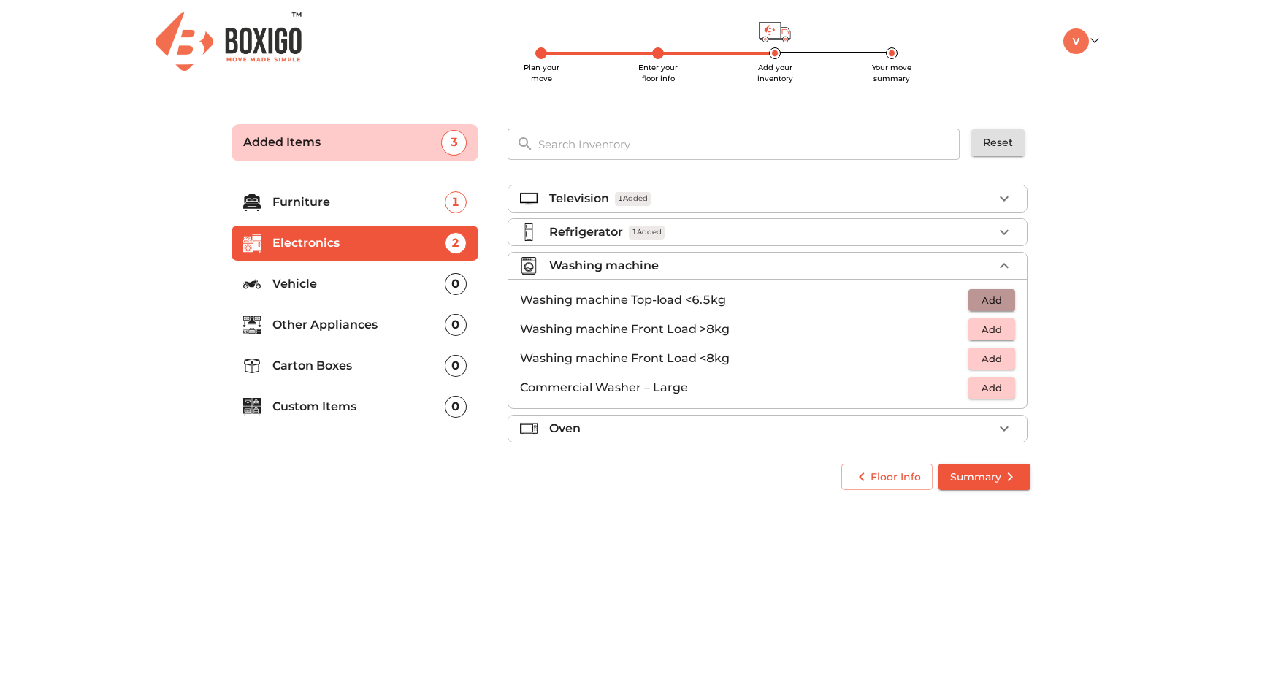
click at [998, 300] on span "Add" at bounding box center [991, 300] width 32 height 17
click at [1008, 258] on icon "button" at bounding box center [1004, 266] width 18 height 18
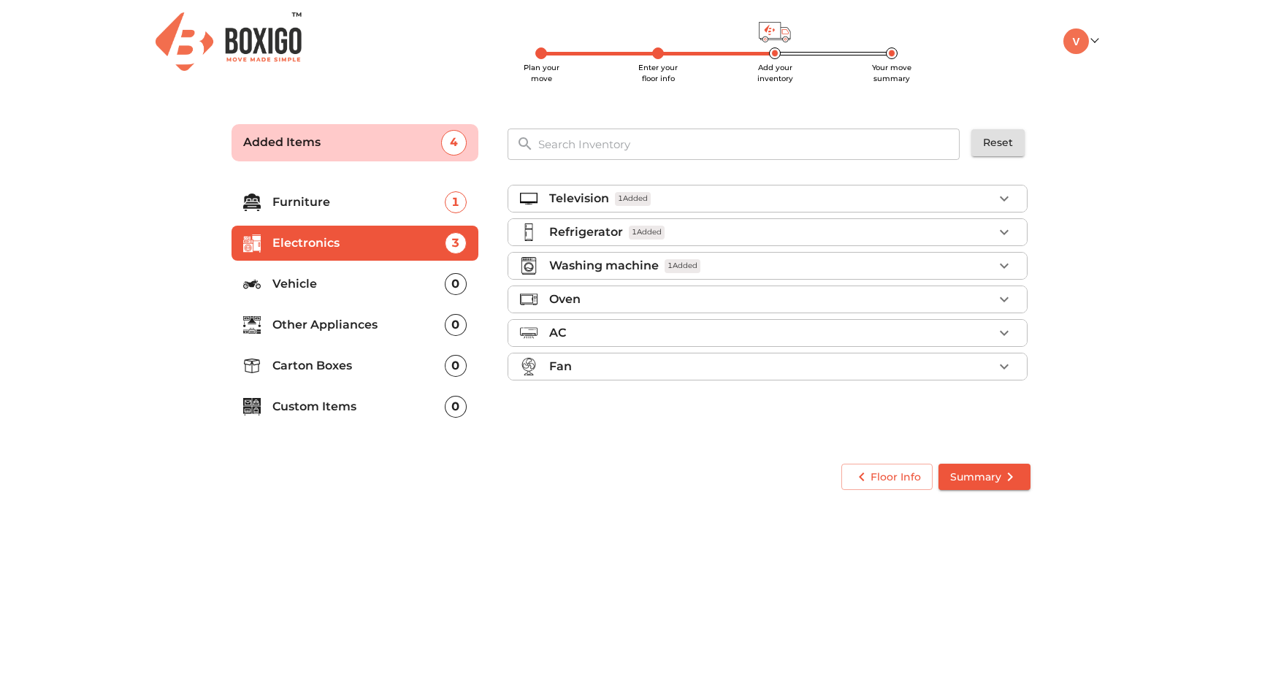
click at [376, 335] on li "Other Appliances 0" at bounding box center [354, 324] width 247 height 35
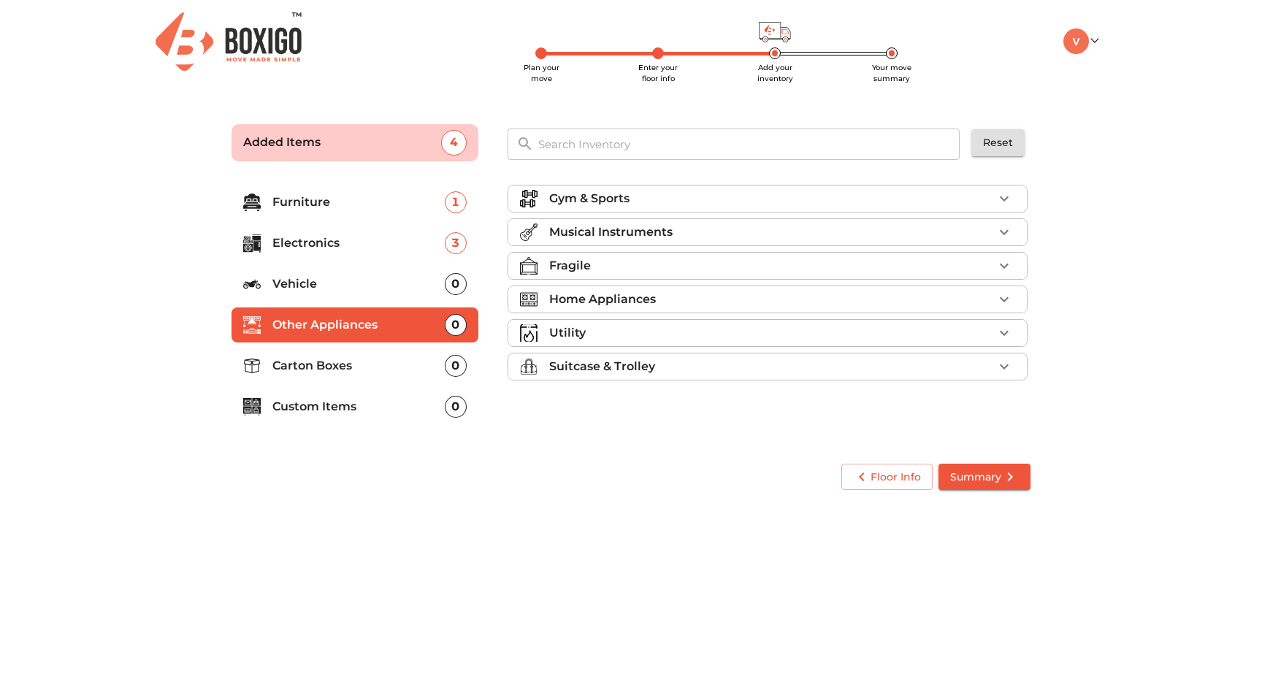
click at [585, 306] on p "Home Appliances" at bounding box center [602, 300] width 107 height 18
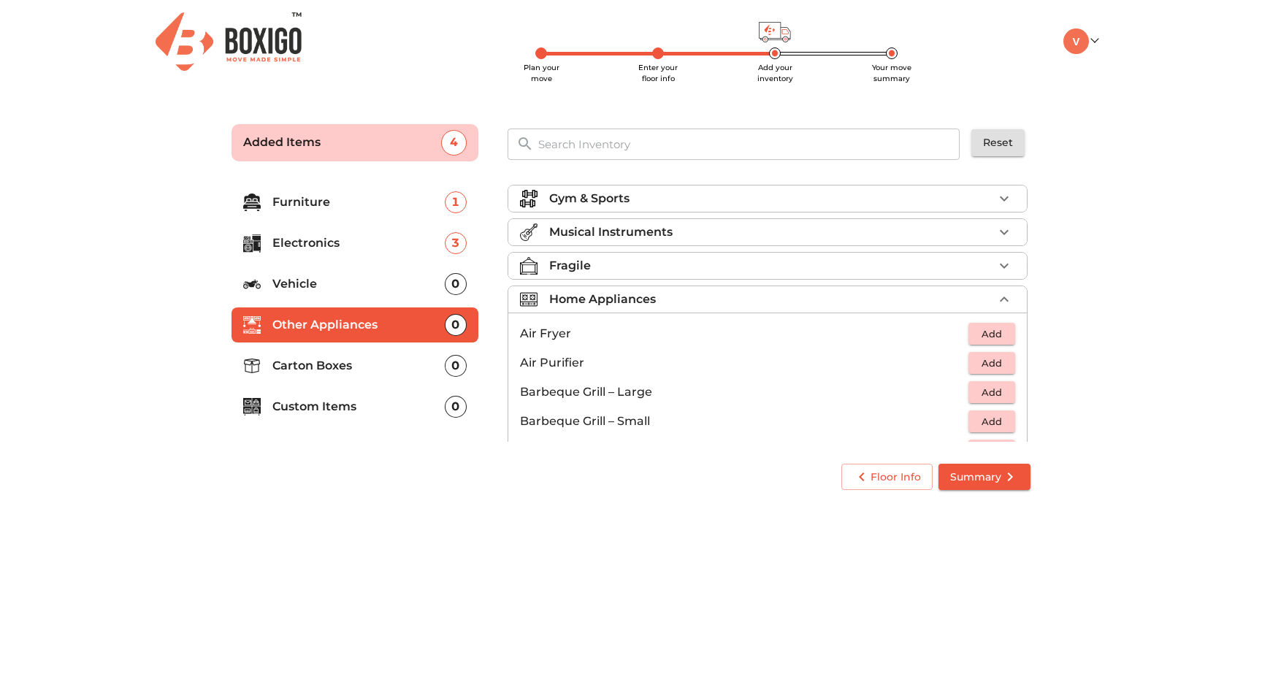
click at [590, 302] on p "Home Appliances" at bounding box center [602, 300] width 107 height 18
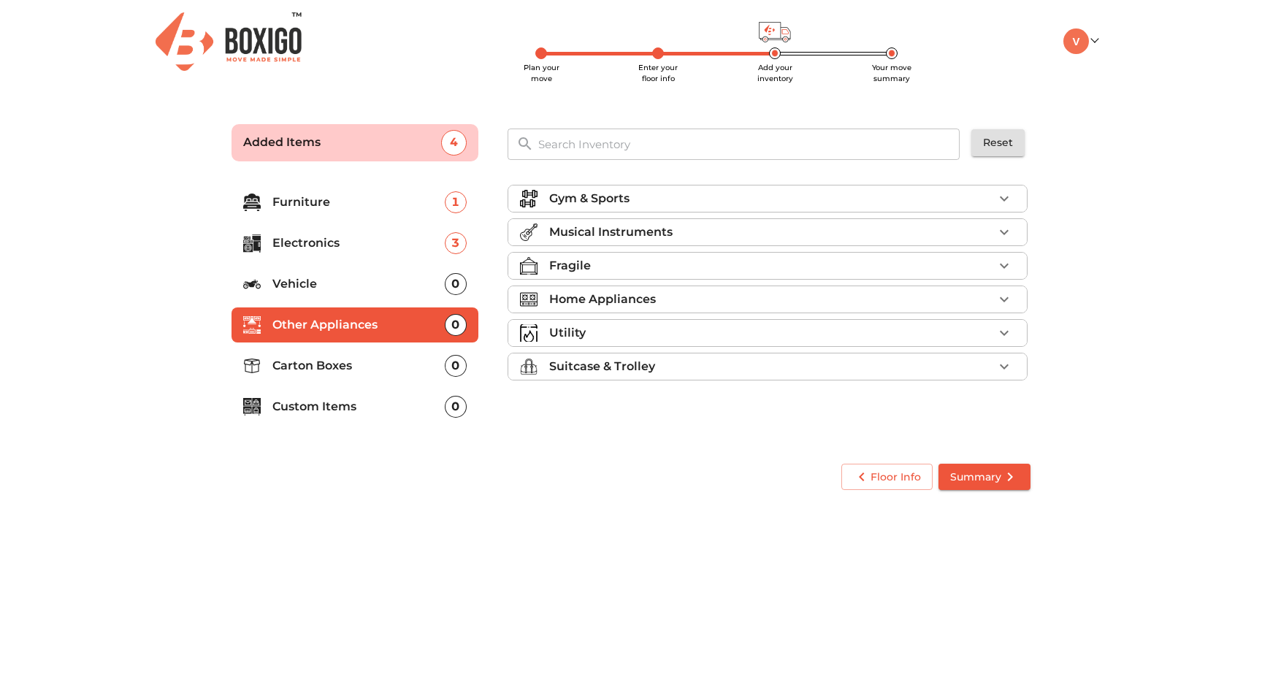
click at [350, 361] on p "Carton Boxes" at bounding box center [358, 366] width 172 height 18
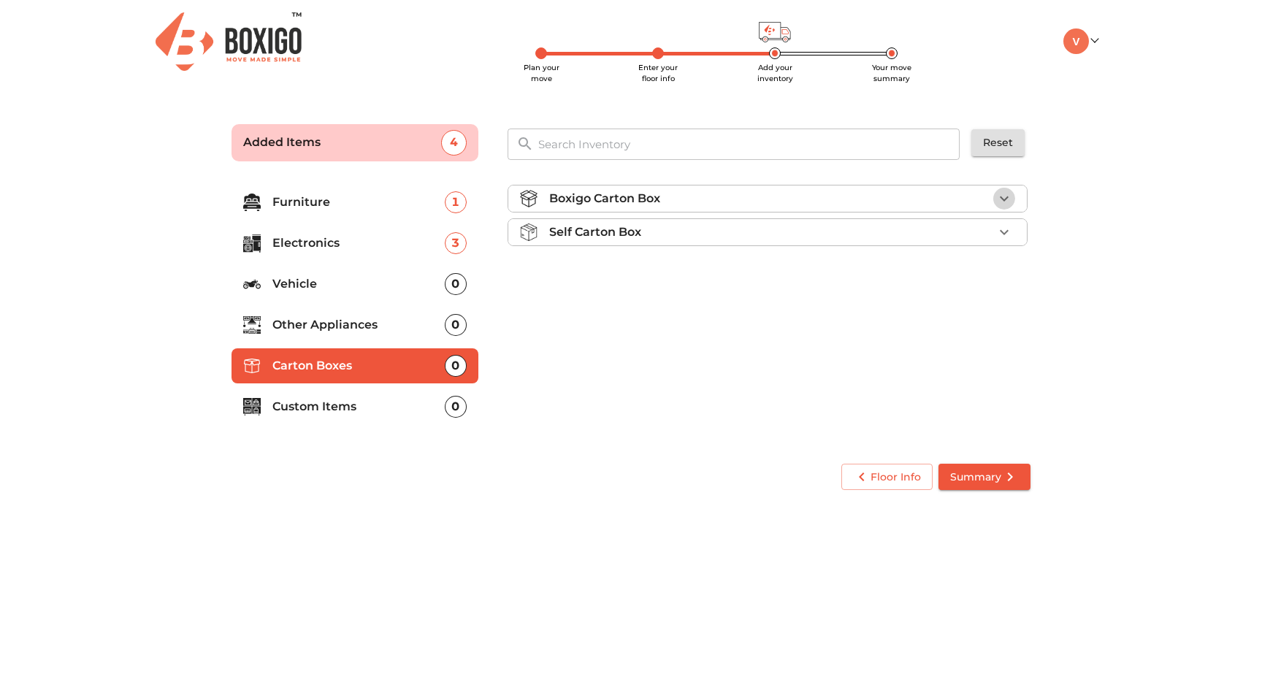
click at [1006, 199] on icon "button" at bounding box center [1003, 198] width 9 height 5
click at [1006, 198] on icon "button" at bounding box center [1003, 198] width 9 height 5
click at [1000, 226] on icon "button" at bounding box center [1004, 232] width 18 height 18
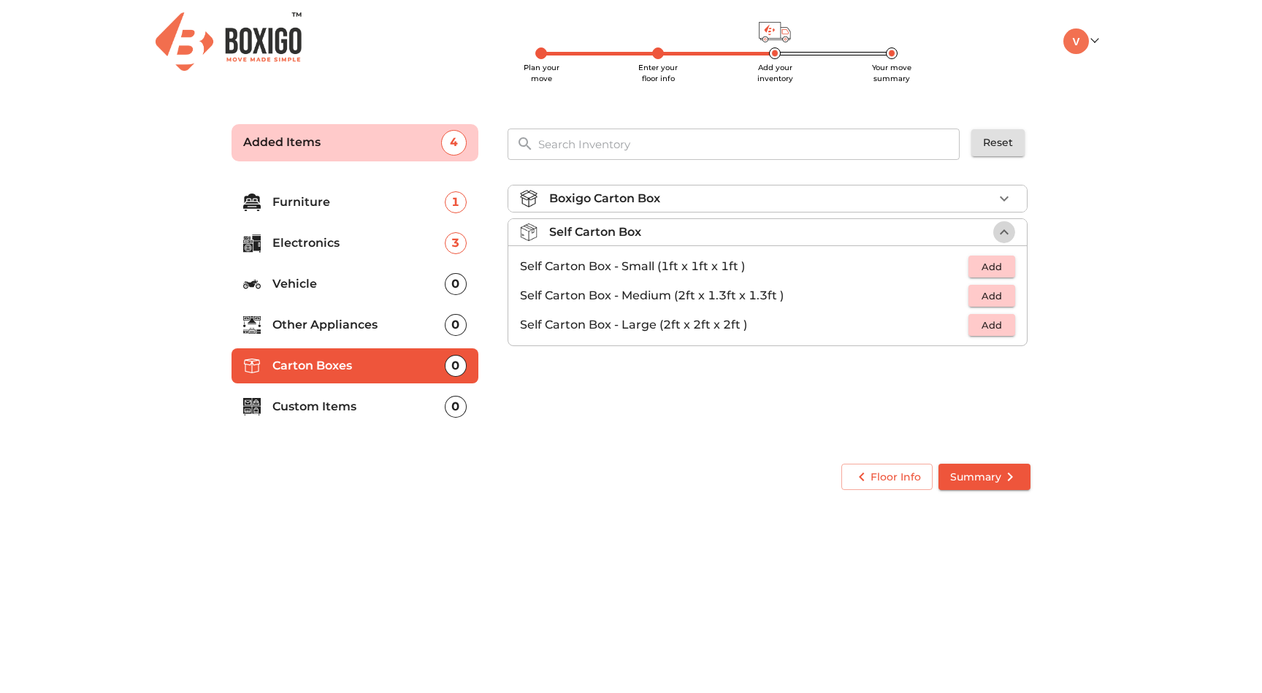
click at [1000, 226] on icon "button" at bounding box center [1004, 232] width 18 height 18
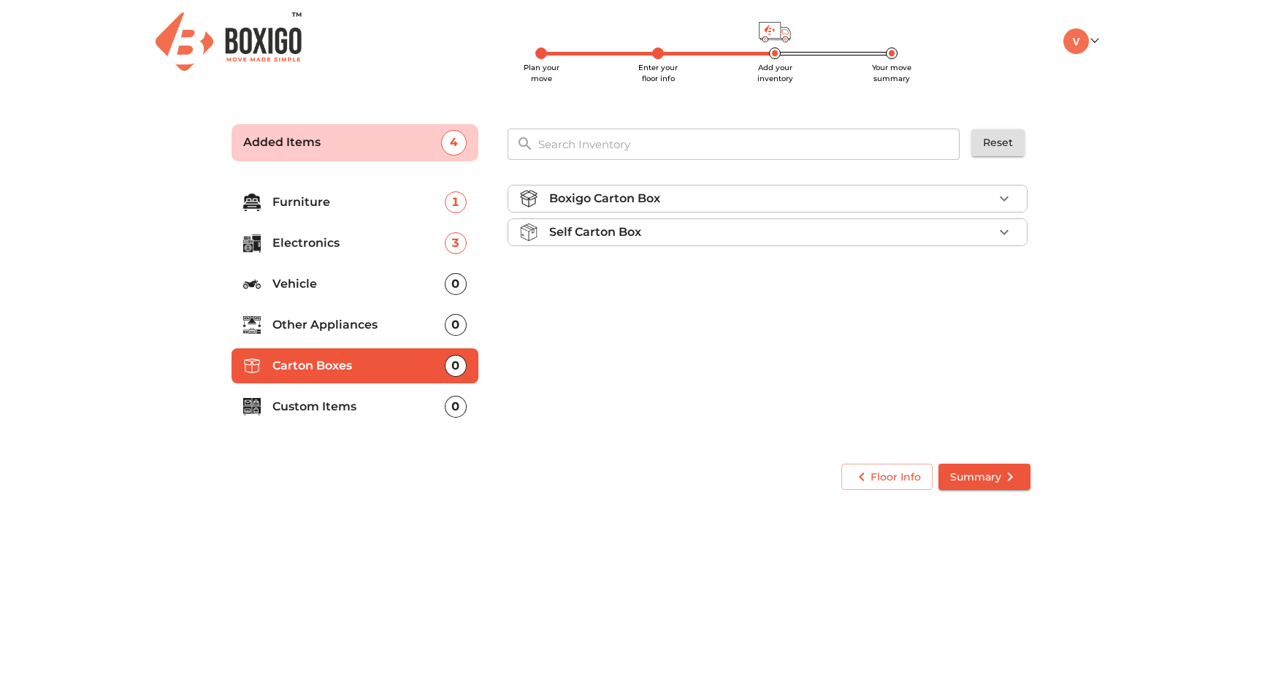
click at [371, 415] on p "Custom Items" at bounding box center [358, 407] width 172 height 18
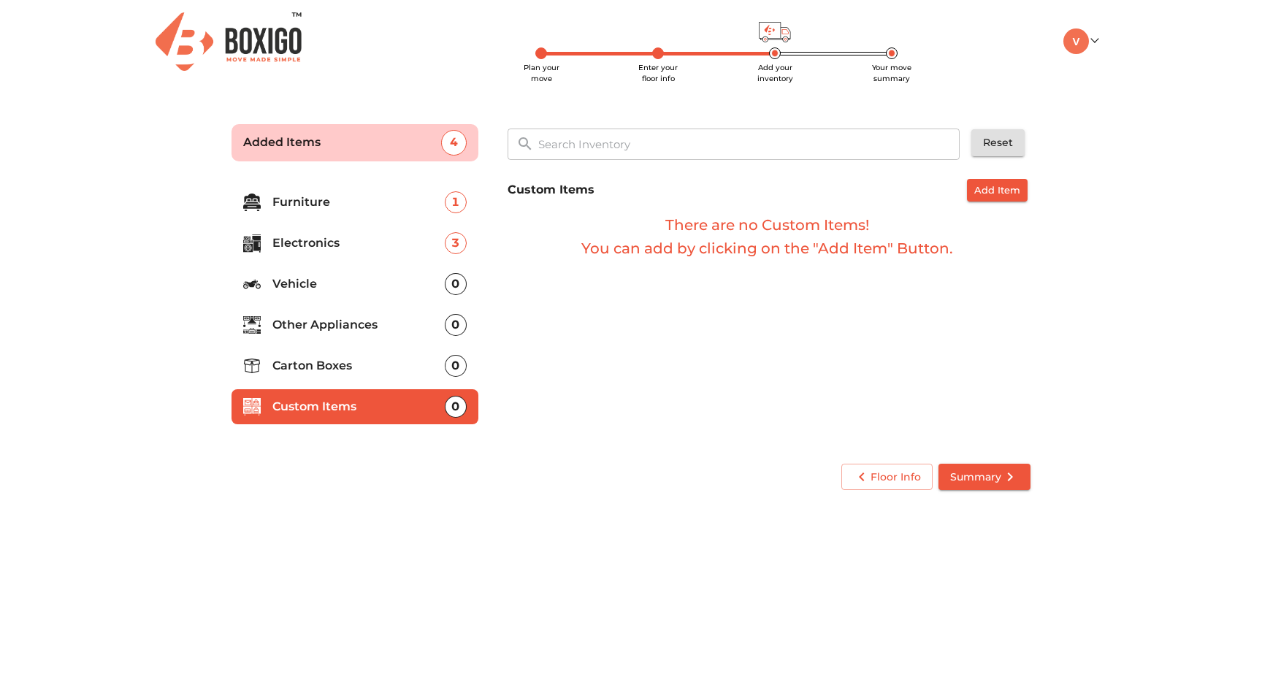
click at [329, 356] on li "Carton Boxes 0" at bounding box center [354, 365] width 247 height 35
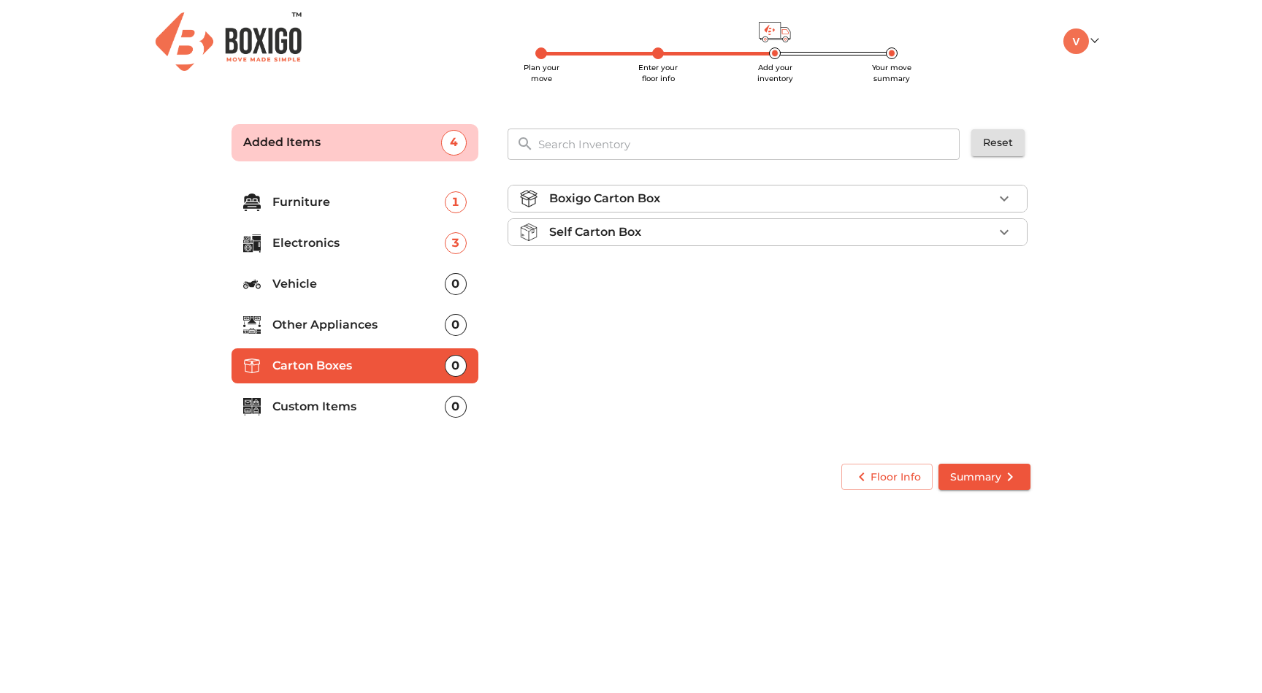
click at [724, 228] on div "Self Carton Box" at bounding box center [771, 232] width 444 height 18
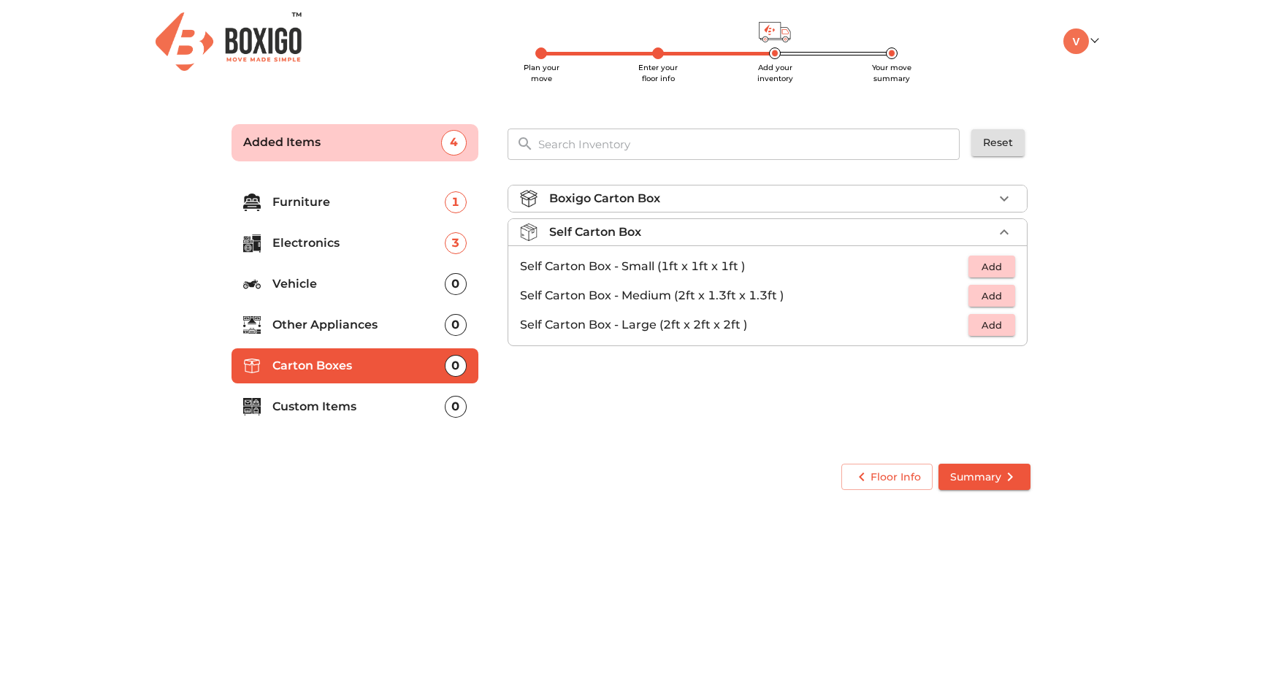
click at [759, 199] on div "Boxigo Carton Box" at bounding box center [771, 199] width 444 height 18
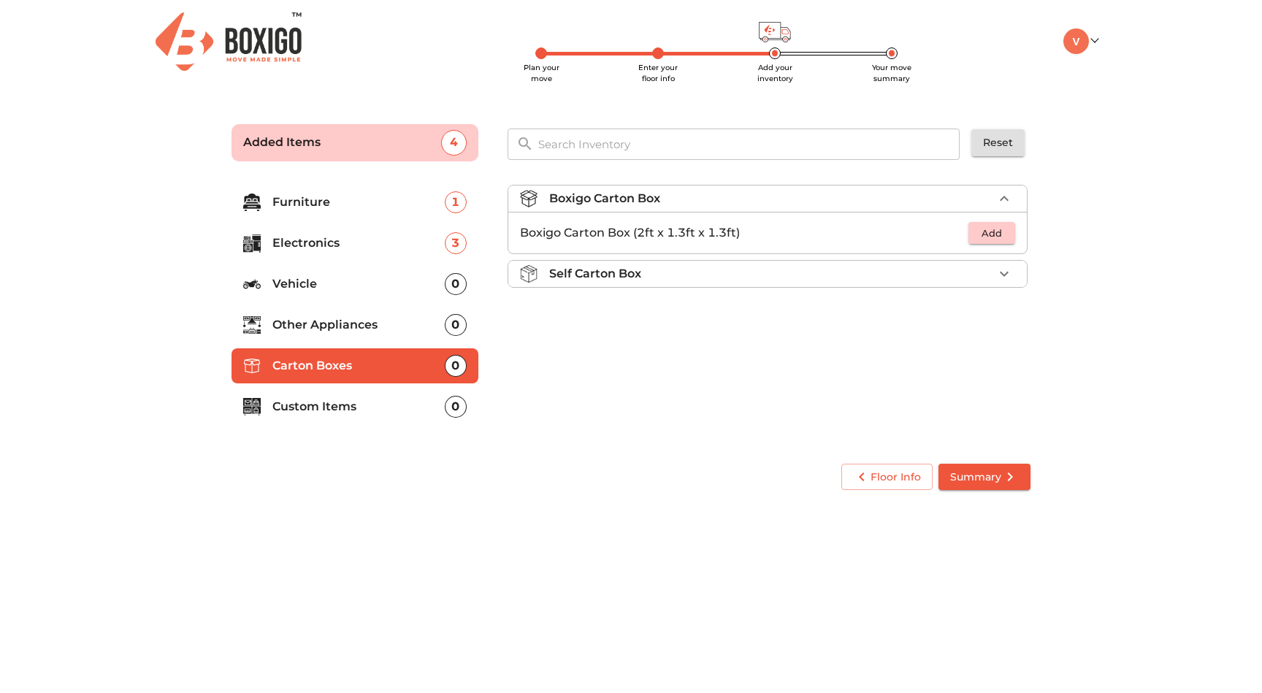
click at [998, 239] on span "Add" at bounding box center [991, 233] width 32 height 17
click at [1010, 235] on icon "button" at bounding box center [1004, 233] width 18 height 18
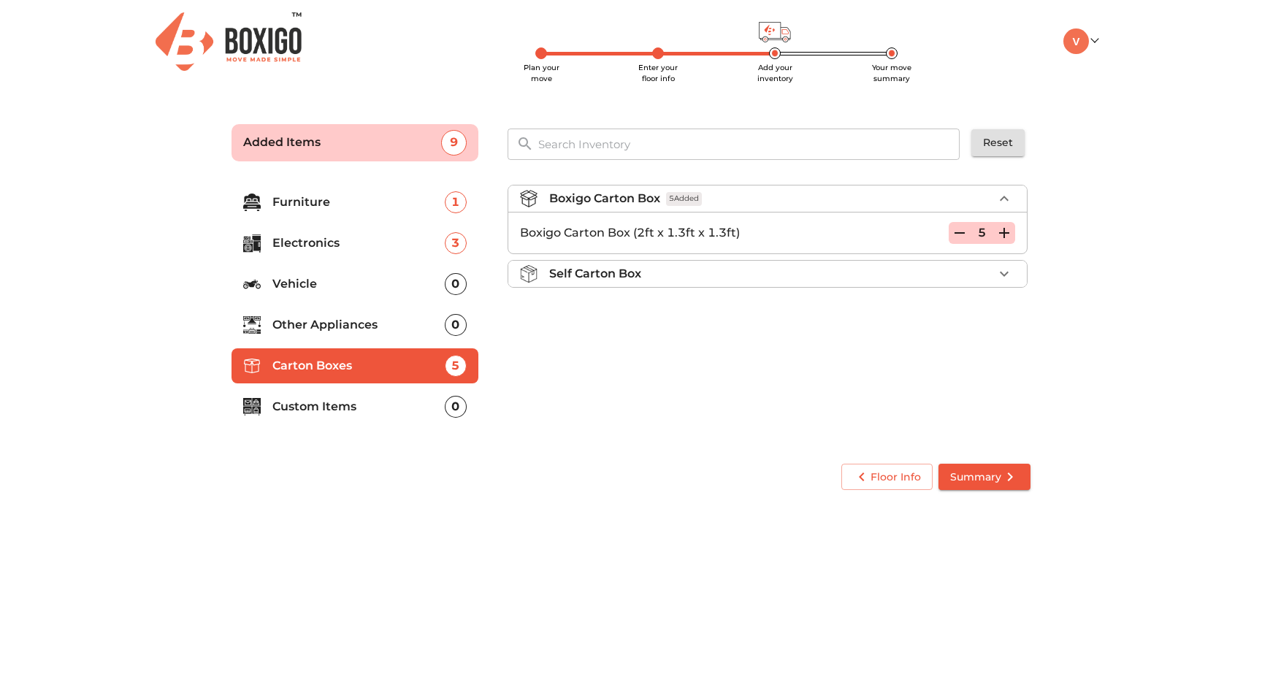
click at [1010, 235] on icon "button" at bounding box center [1004, 233] width 18 height 18
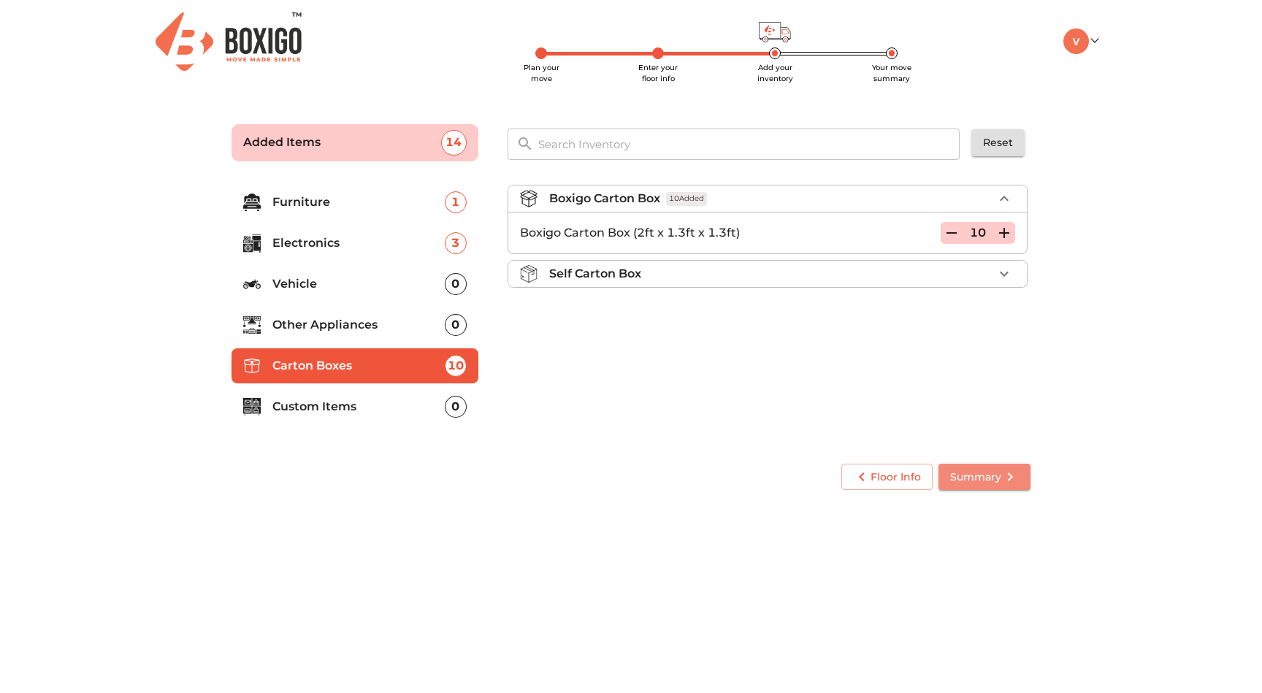
click at [1009, 482] on icon "submit" at bounding box center [1010, 477] width 18 height 18
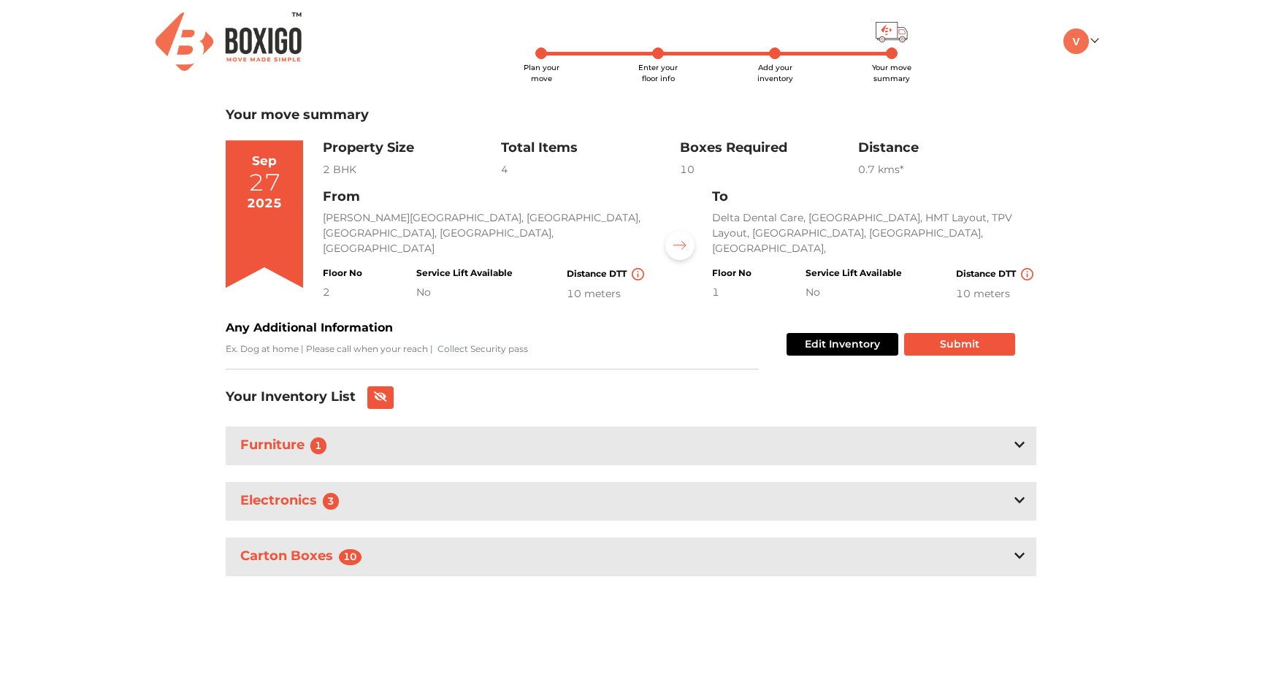
click at [1011, 445] on div "Furniture 1" at bounding box center [631, 445] width 810 height 39
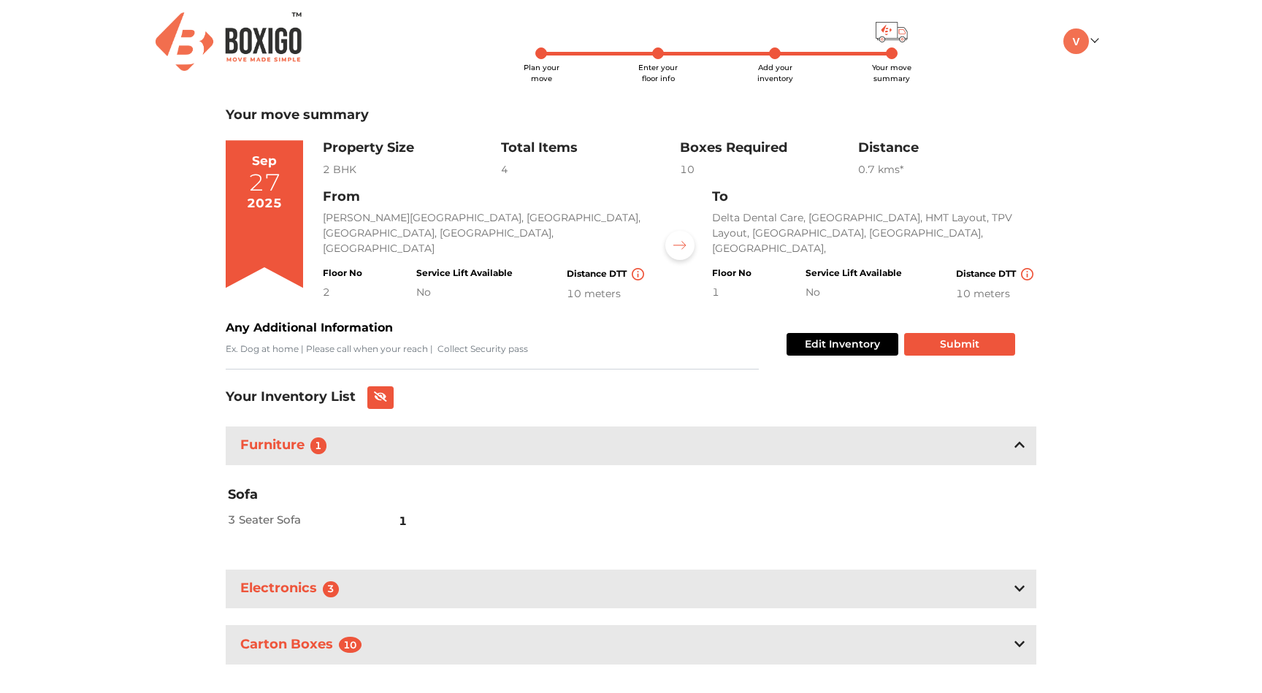
click at [1011, 445] on div "Furniture 1" at bounding box center [631, 445] width 810 height 39
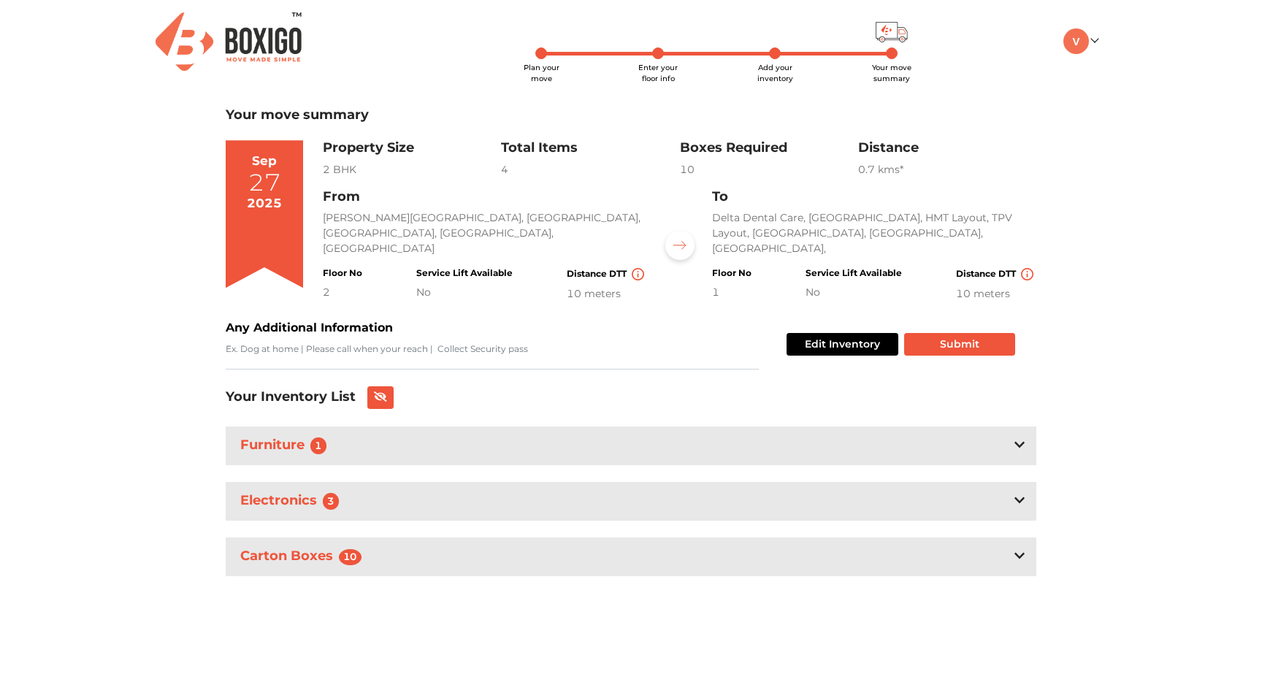
click at [1007, 506] on div "Electronics 3" at bounding box center [631, 501] width 810 height 39
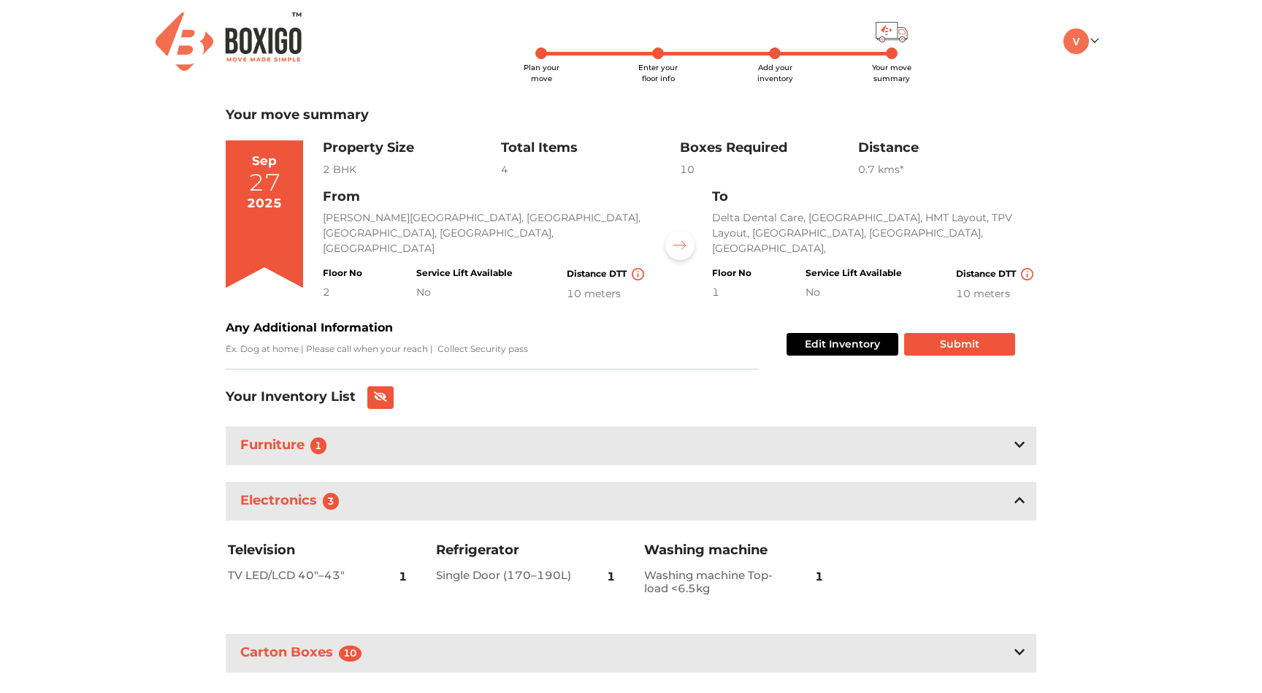
click at [1008, 505] on div "Electronics 3" at bounding box center [631, 501] width 810 height 39
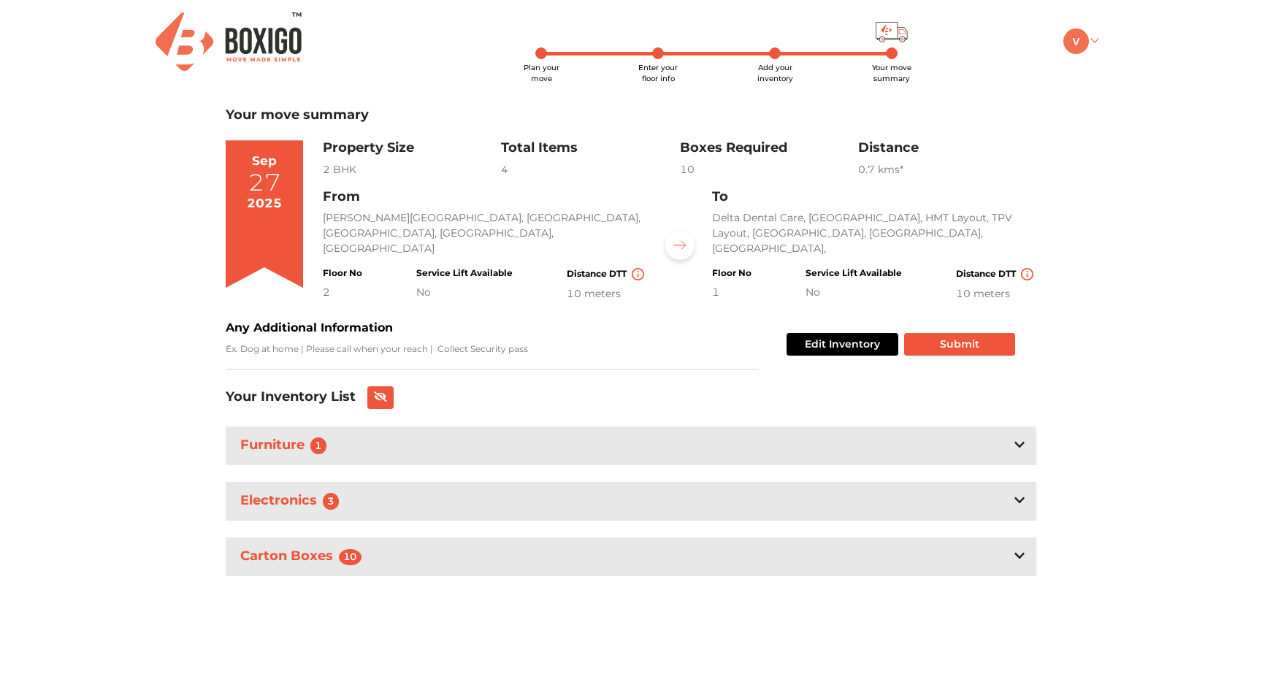
click at [1089, 47] on link at bounding box center [1080, 41] width 34 height 14
drag, startPoint x: 1118, startPoint y: 139, endPoint x: 1001, endPoint y: 134, distance: 117.7
click at [1001, 134] on div "Plan your move Enter your floor info Add your inventory Your move summary My Mo…" at bounding box center [631, 314] width 1262 height 628
click at [1092, 39] on link at bounding box center [1080, 41] width 34 height 14
click at [1124, 115] on link "Make Estimate" at bounding box center [1121, 117] width 117 height 27
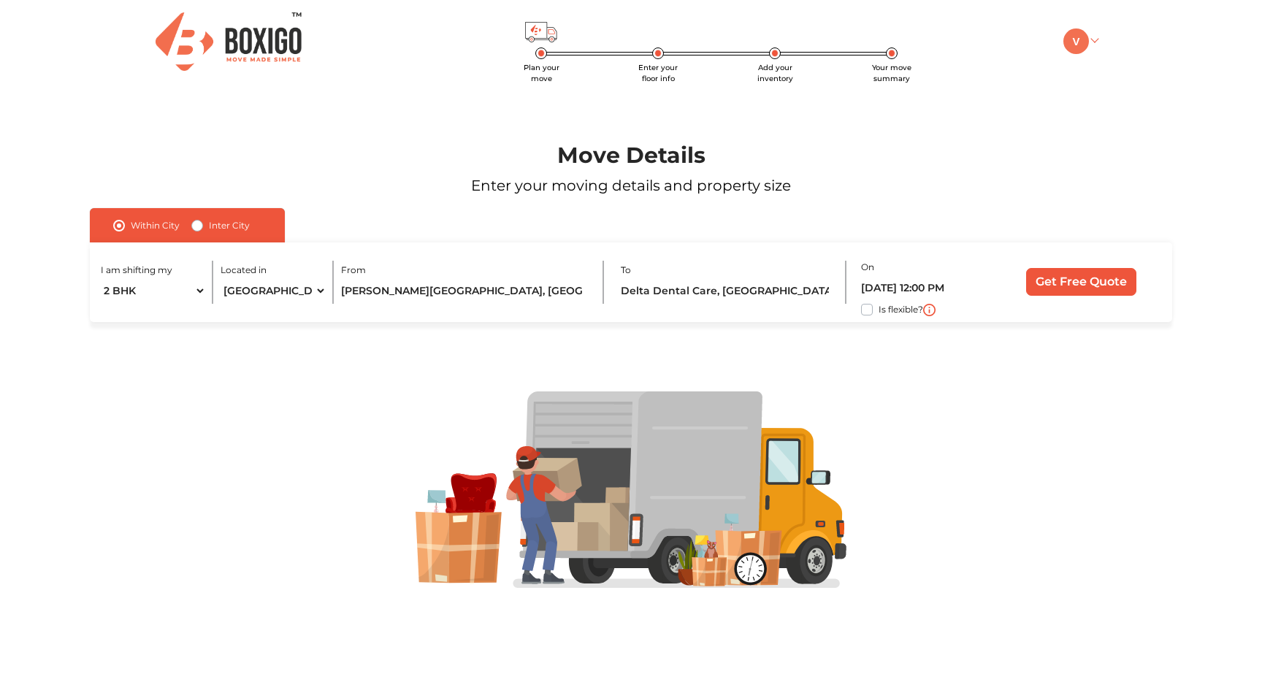
click at [1094, 47] on link at bounding box center [1080, 41] width 34 height 14
click at [1109, 136] on button "LOGOUT" at bounding box center [1121, 144] width 117 height 27
